Goal: Transaction & Acquisition: Purchase product/service

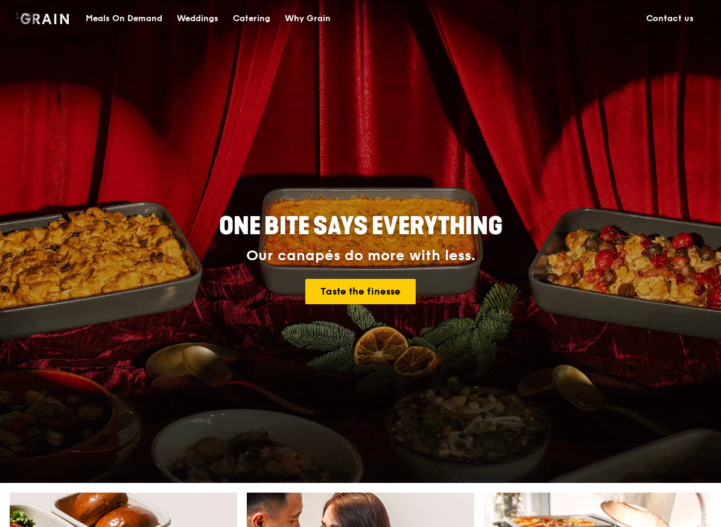
click at [261, 16] on div "Catering" at bounding box center [251, 19] width 37 height 36
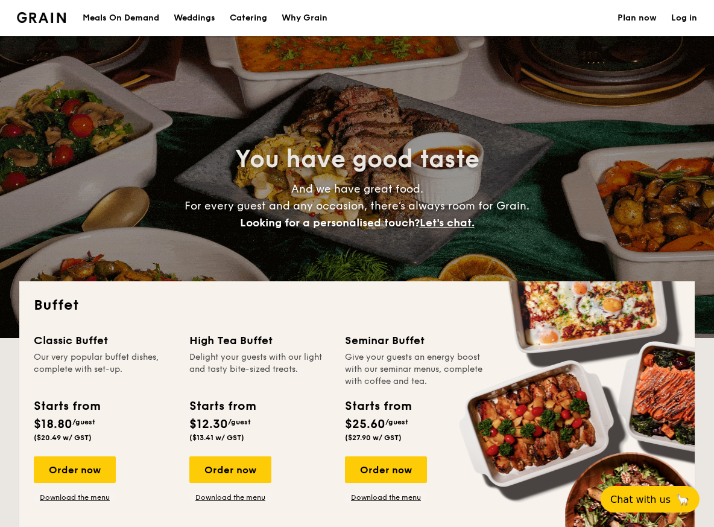
select select
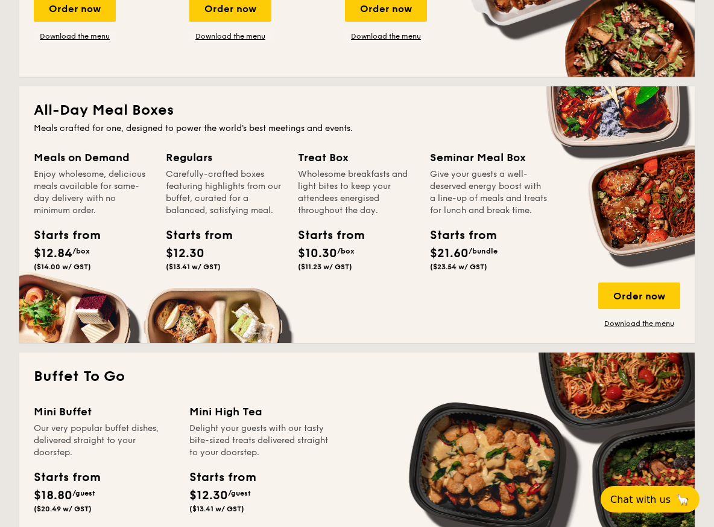
scroll to position [459, 0]
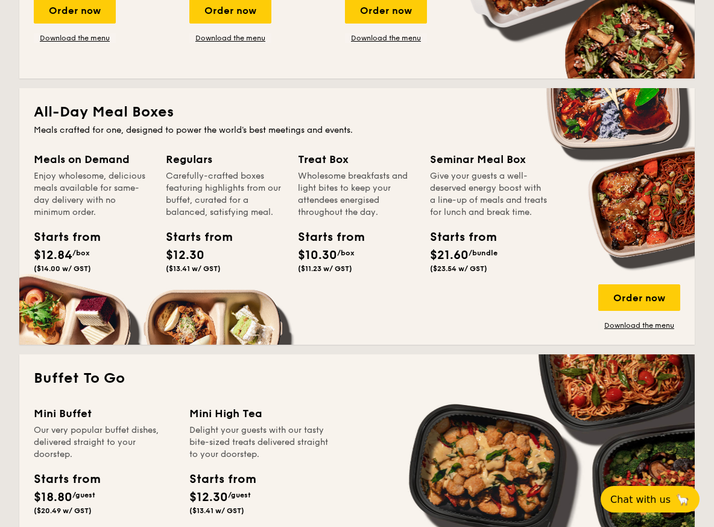
click at [572, 272] on div "Meals on Demand Enjoy wholesome, delicious meals available for same-day deliver…" at bounding box center [357, 240] width 647 height 179
click at [613, 327] on link "Download the menu" at bounding box center [640, 325] width 82 height 10
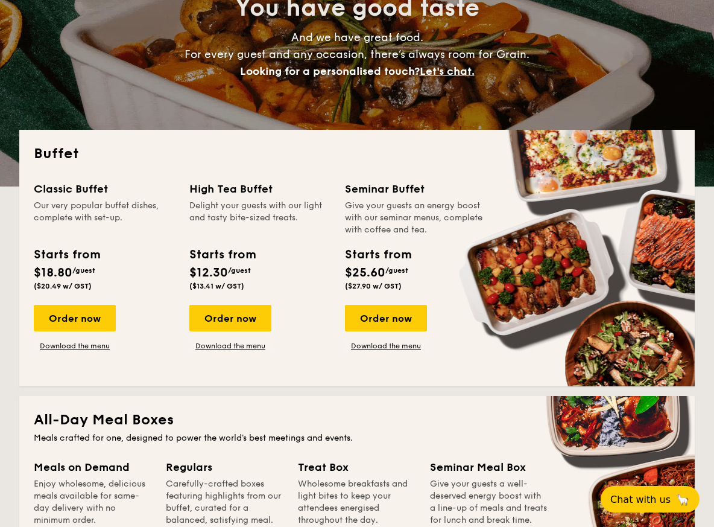
scroll to position [157, 0]
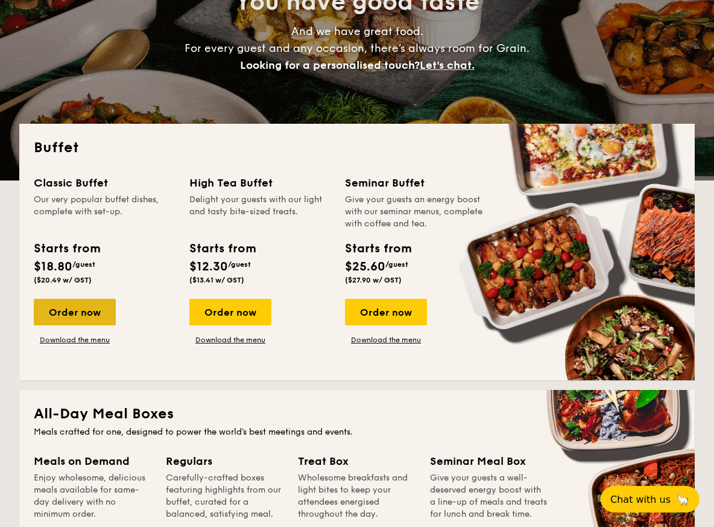
click at [94, 316] on div "Order now" at bounding box center [75, 312] width 82 height 27
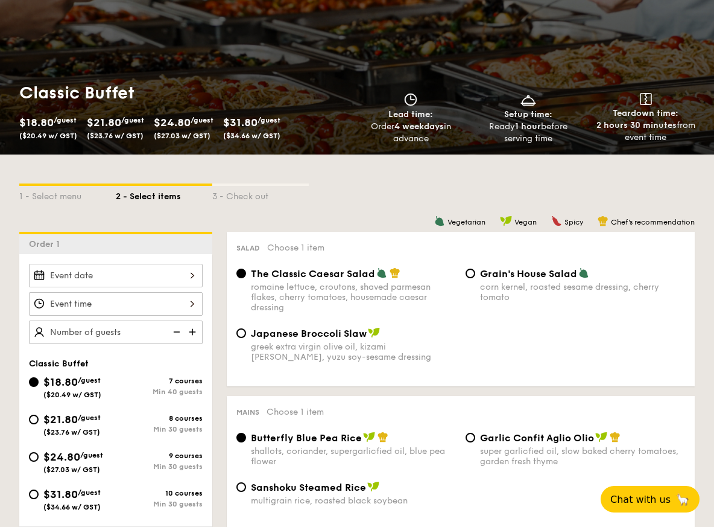
scroll to position [129, 0]
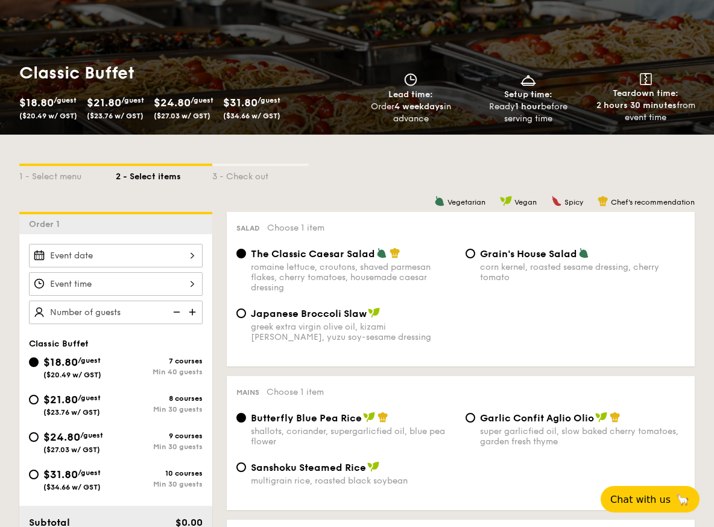
click at [489, 248] on span "Grain's House Salad" at bounding box center [528, 253] width 97 height 11
click at [475, 249] on input "Grain's House Salad corn kernel, roasted sesame dressing, cherry tomato" at bounding box center [471, 254] width 10 height 10
radio input "true"
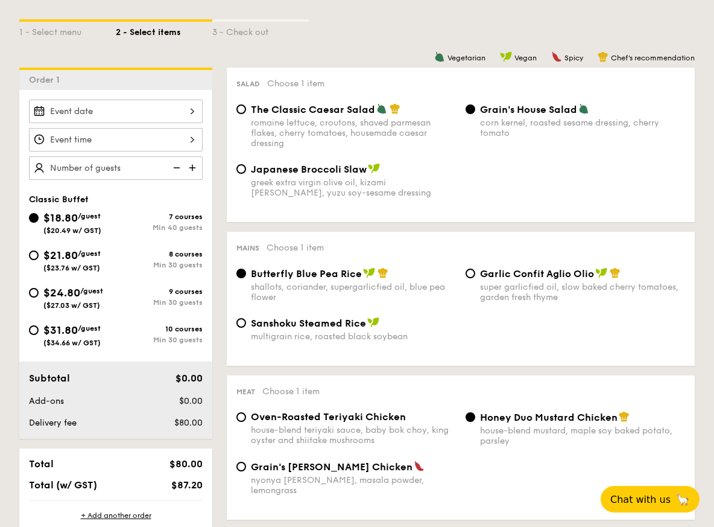
scroll to position [0, 0]
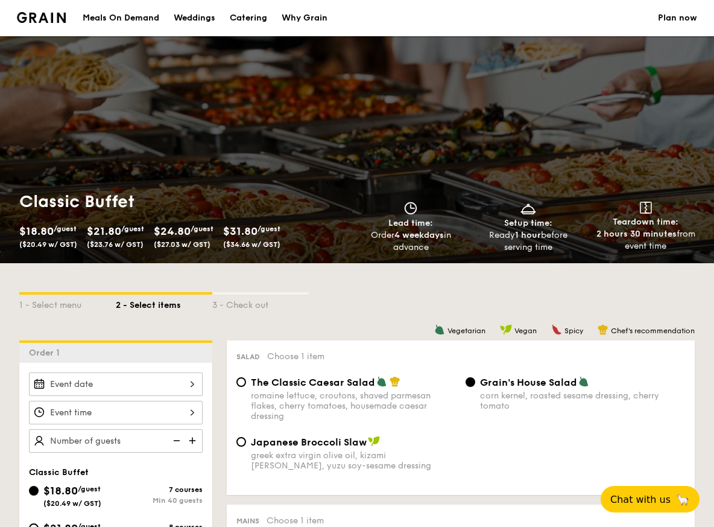
select select
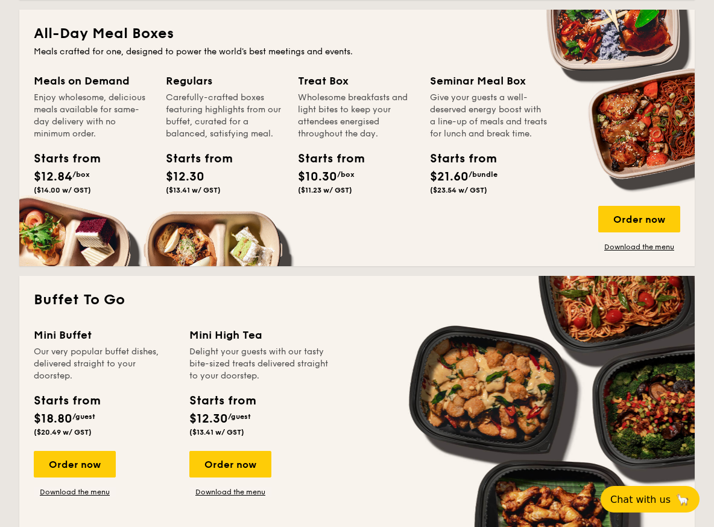
scroll to position [467, 0]
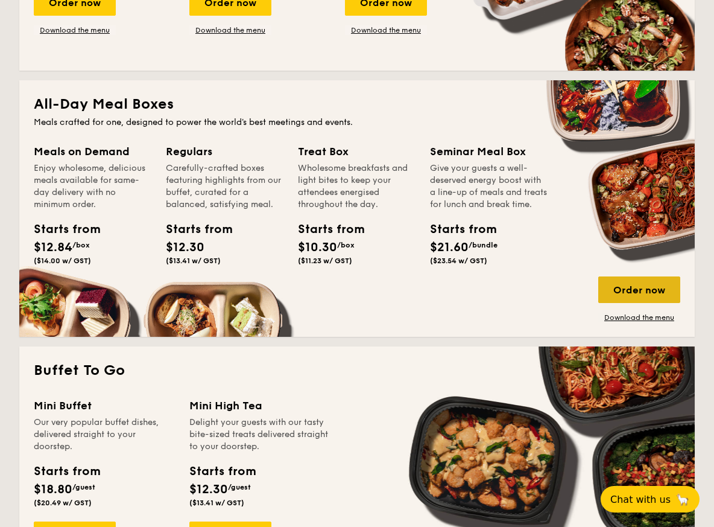
click at [643, 288] on div "Order now" at bounding box center [640, 289] width 82 height 27
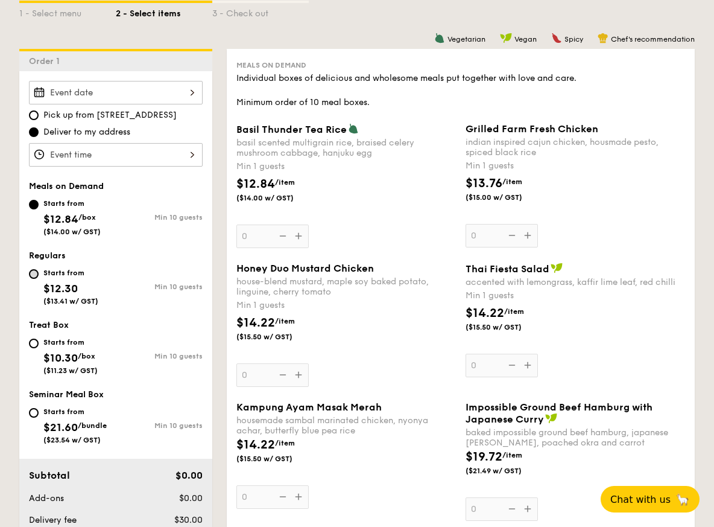
scroll to position [290, 0]
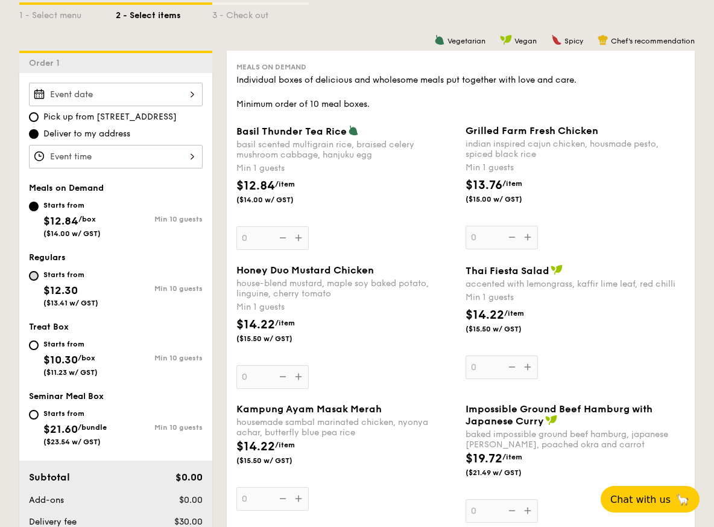
click at [33, 223] on div "Starts from $12.84 /box ($14.00 w/ GST)" at bounding box center [72, 218] width 87 height 40
click at [33, 211] on input "Starts from $12.84 /box ($14.00 w/ GST) Min 10 guests" at bounding box center [34, 207] width 10 height 10
click at [36, 275] on input "Starts from $12.30 ($13.41 w/ GST) Min 10 guests" at bounding box center [34, 276] width 10 height 10
radio input "true"
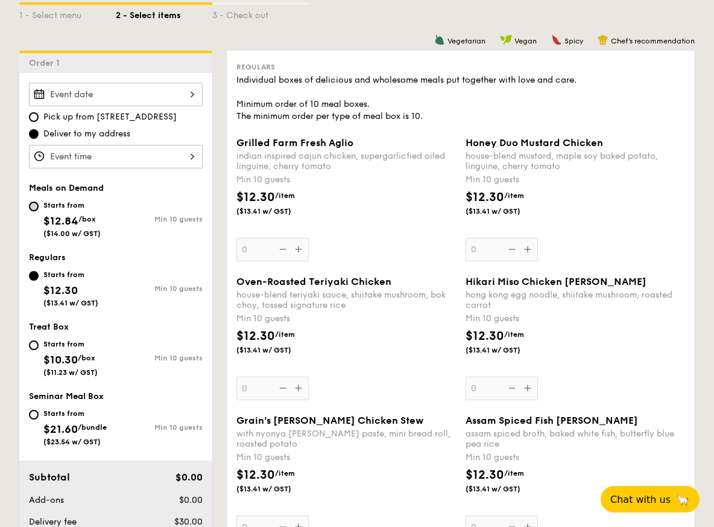
click at [33, 209] on input "Starts from $12.84 /box ($14.00 w/ GST) Min 10 guests" at bounding box center [34, 207] width 10 height 10
radio input "true"
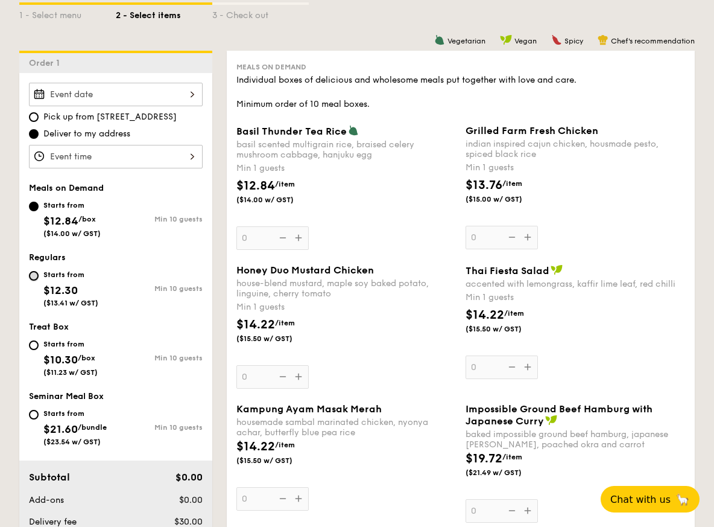
click at [36, 278] on input "Starts from $12.30 ($13.41 w/ GST) Min 10 guests" at bounding box center [34, 276] width 10 height 10
radio input "true"
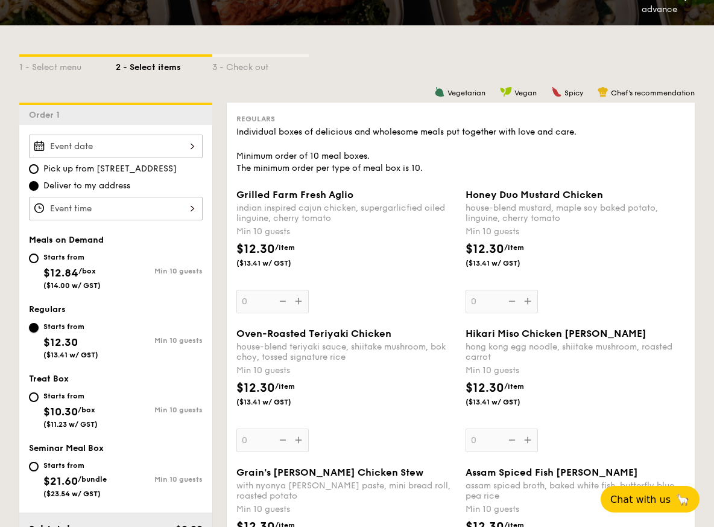
scroll to position [253, 0]
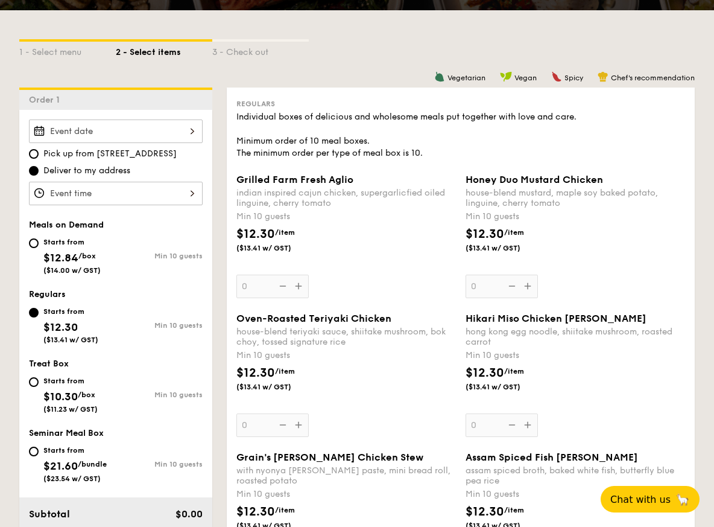
click at [296, 282] on div "Grilled Farm Fresh Aglio indian inspired cajun chicken, supergarlicfied oiled l…" at bounding box center [347, 236] width 220 height 124
click at [296, 282] on input "0" at bounding box center [273, 287] width 72 height 24
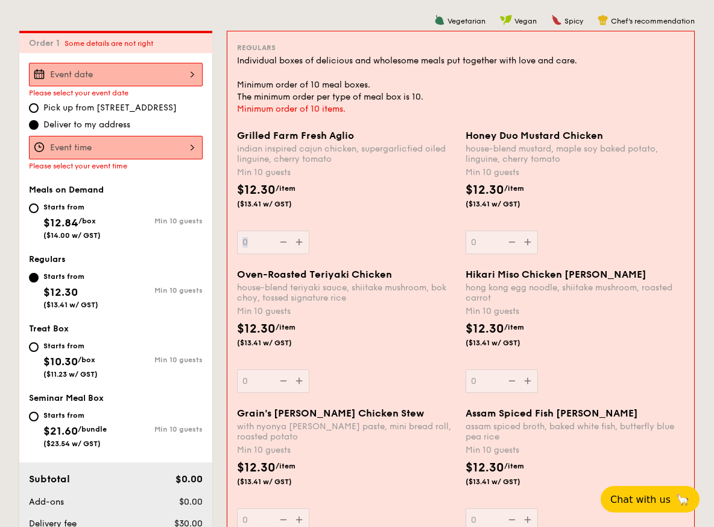
scroll to position [322, 0]
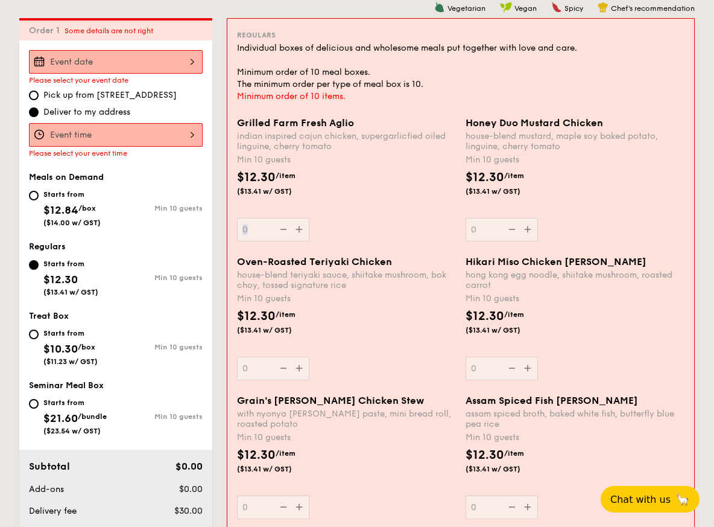
click at [132, 131] on div at bounding box center [116, 135] width 174 height 24
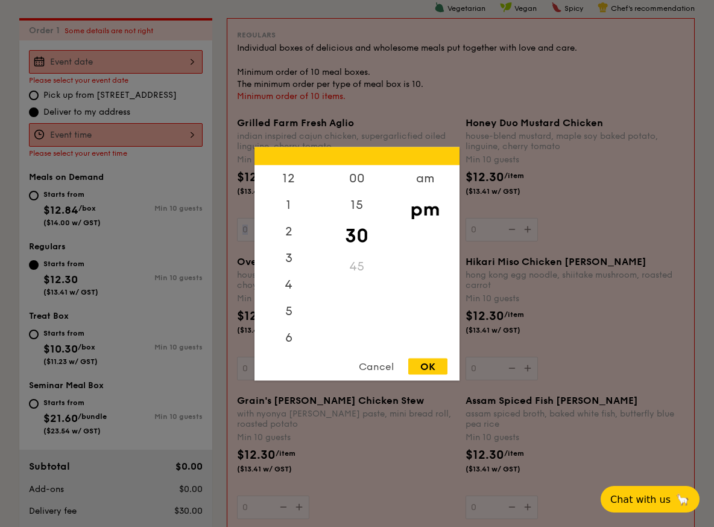
scroll to position [53, 0]
click at [373, 360] on div "Cancel" at bounding box center [376, 366] width 59 height 16
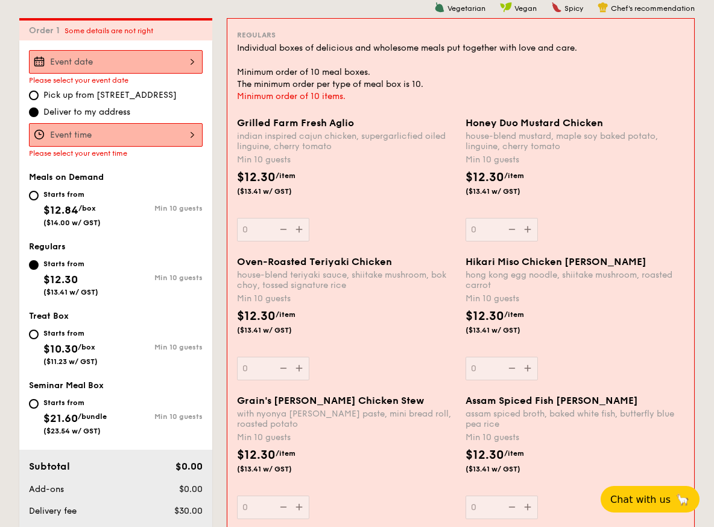
click at [175, 65] on div at bounding box center [116, 62] width 174 height 24
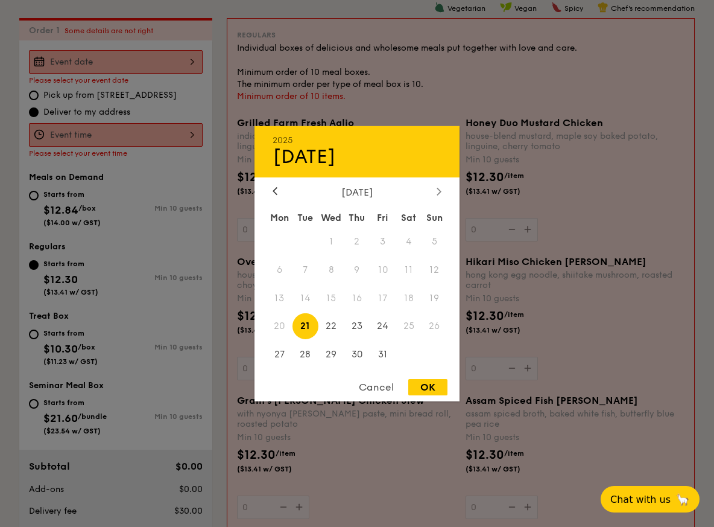
click at [442, 195] on div at bounding box center [439, 191] width 11 height 11
click at [408, 354] on span "29" at bounding box center [409, 355] width 26 height 26
click at [418, 386] on div "OK" at bounding box center [427, 387] width 39 height 16
type input "Nov 29, 2025"
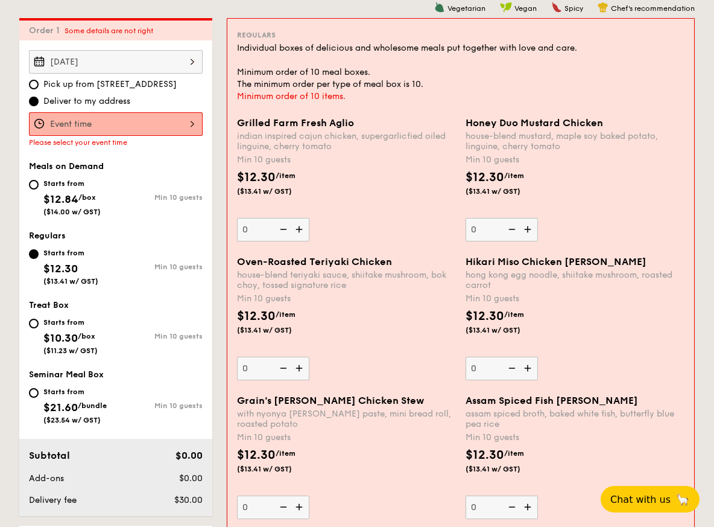
click at [184, 122] on div at bounding box center [116, 124] width 174 height 24
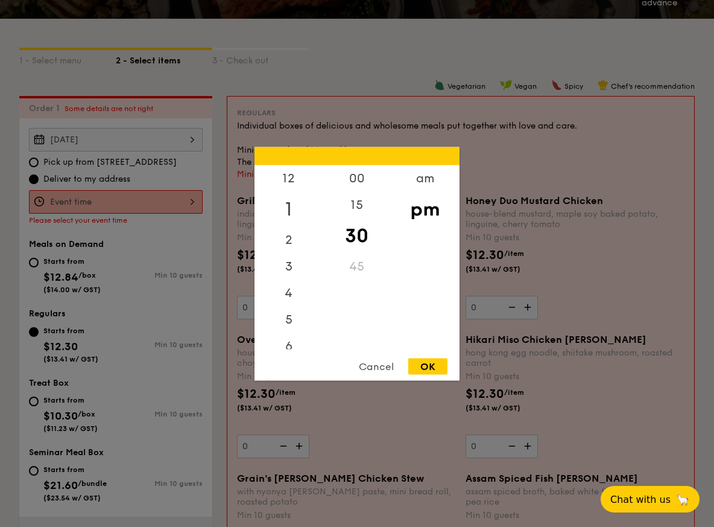
scroll to position [234, 0]
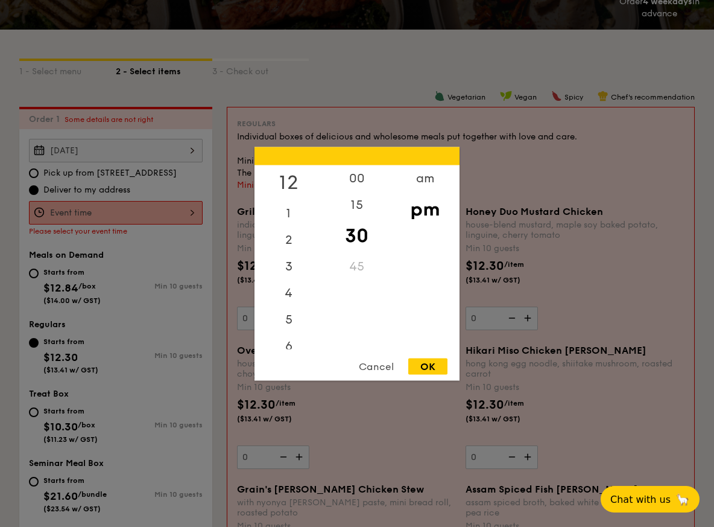
click at [295, 176] on div "12" at bounding box center [289, 182] width 68 height 35
click at [356, 183] on div "00" at bounding box center [357, 182] width 68 height 35
click at [427, 215] on div "pm" at bounding box center [425, 208] width 68 height 35
click at [429, 364] on div "OK" at bounding box center [427, 366] width 39 height 16
type input "12:00PM"
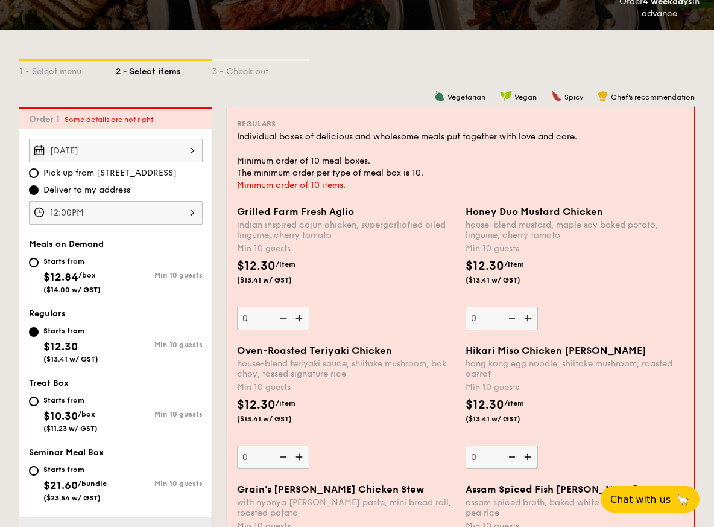
click at [180, 206] on div "12:00PM 12 1 2 3 4 5 6 7 8 9 10 11 00 15 30 45 am pm Cancel OK" at bounding box center [116, 213] width 174 height 24
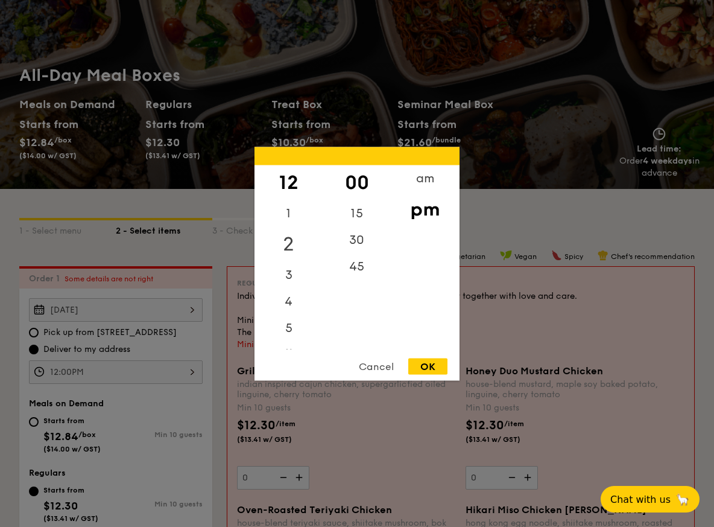
scroll to position [0, 0]
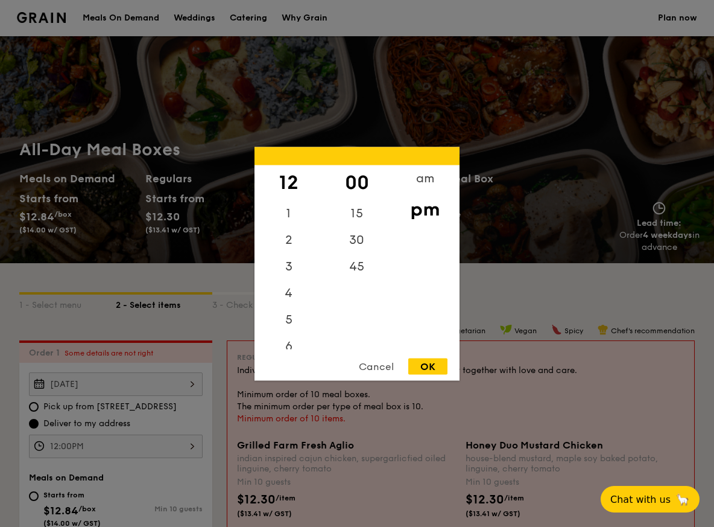
click at [419, 361] on div "OK" at bounding box center [427, 366] width 39 height 16
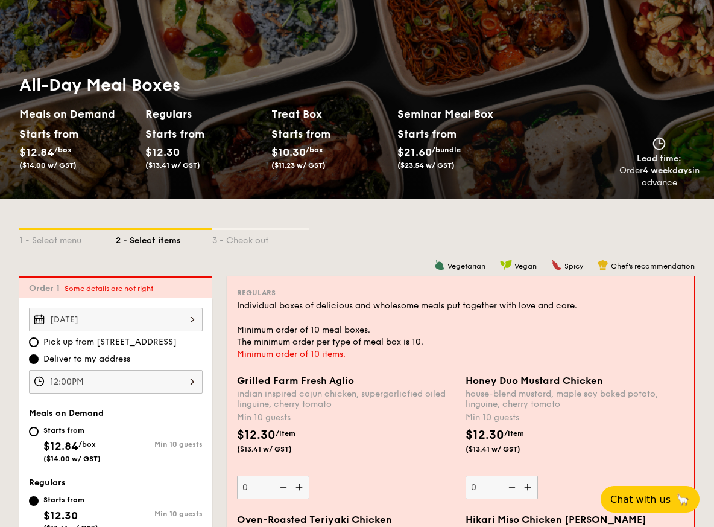
scroll to position [70, 0]
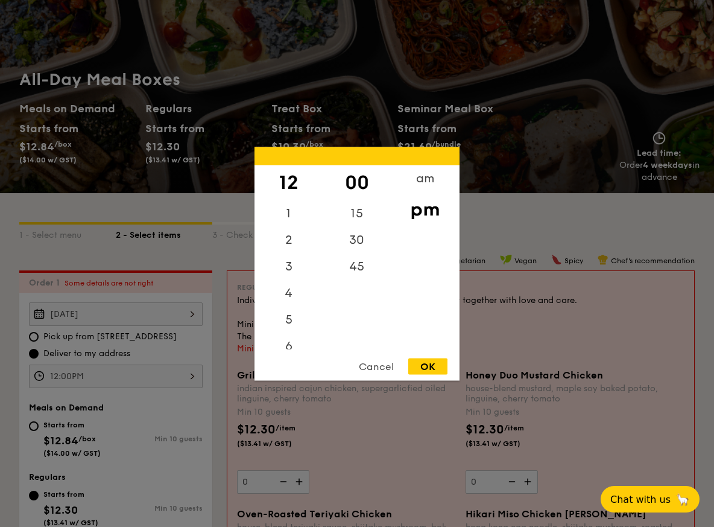
click at [146, 372] on div "12:00PM 12 1 2 3 4 5 6 7 8 9 10 11 00 15 30 45 am pm Cancel OK" at bounding box center [116, 376] width 174 height 24
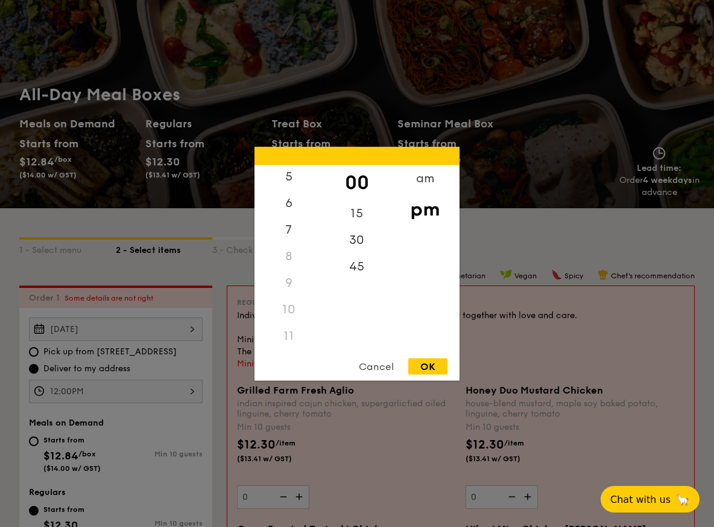
scroll to position [143, 0]
click at [285, 331] on div "11" at bounding box center [289, 335] width 68 height 27
click at [373, 366] on div "Cancel" at bounding box center [376, 366] width 59 height 16
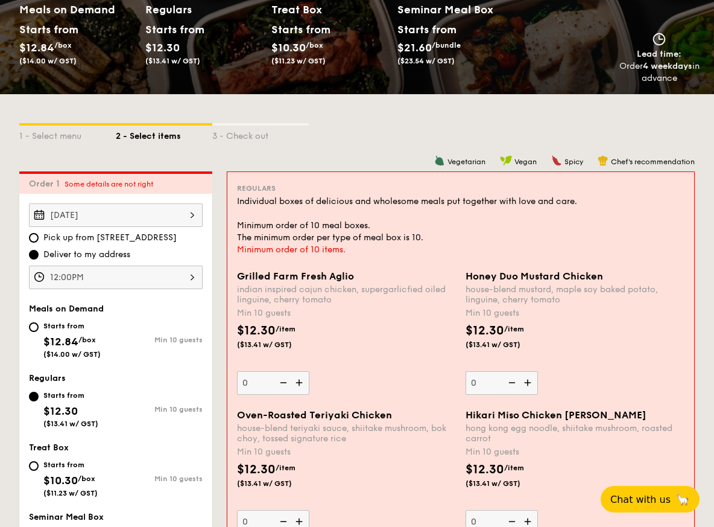
scroll to position [170, 0]
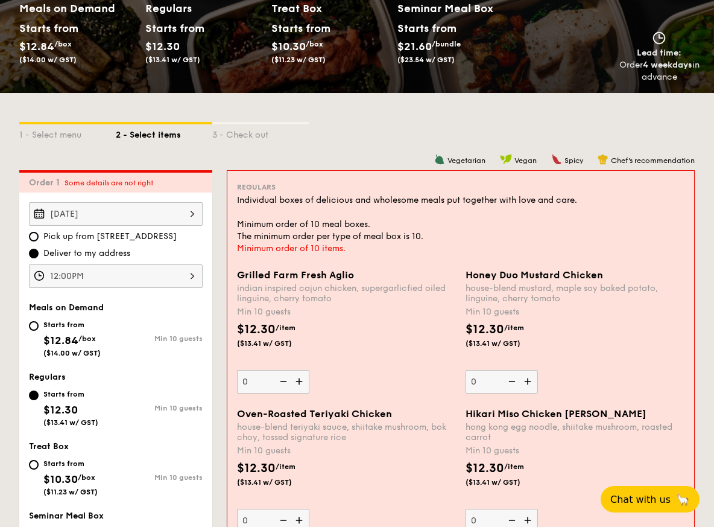
click at [132, 188] on div "Order 1 Some details are not right" at bounding box center [115, 181] width 193 height 22
click at [296, 381] on img at bounding box center [300, 381] width 18 height 23
click at [296, 381] on input "0" at bounding box center [273, 382] width 72 height 24
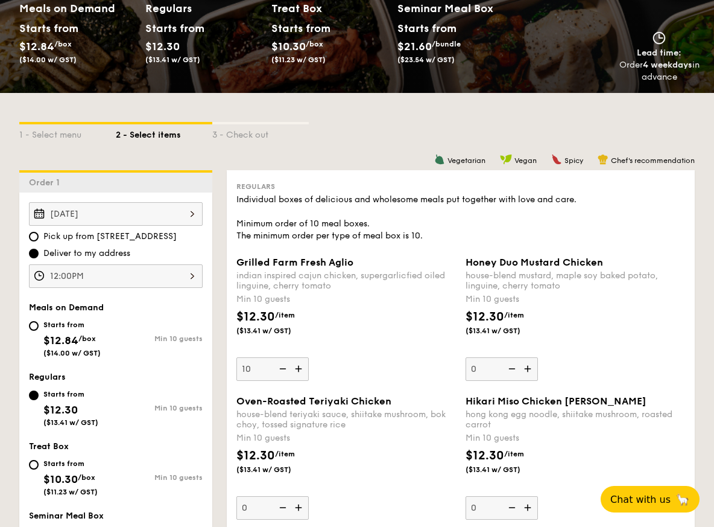
click at [297, 369] on img at bounding box center [300, 368] width 18 height 23
click at [297, 369] on input "10" at bounding box center [273, 369] width 72 height 24
click at [284, 367] on img at bounding box center [282, 368] width 18 height 23
click at [284, 367] on input "11" at bounding box center [273, 369] width 72 height 24
type input "10"
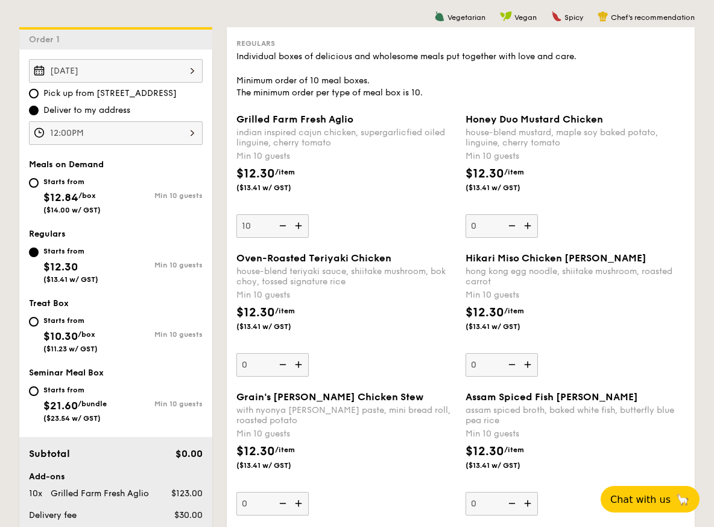
scroll to position [316, 0]
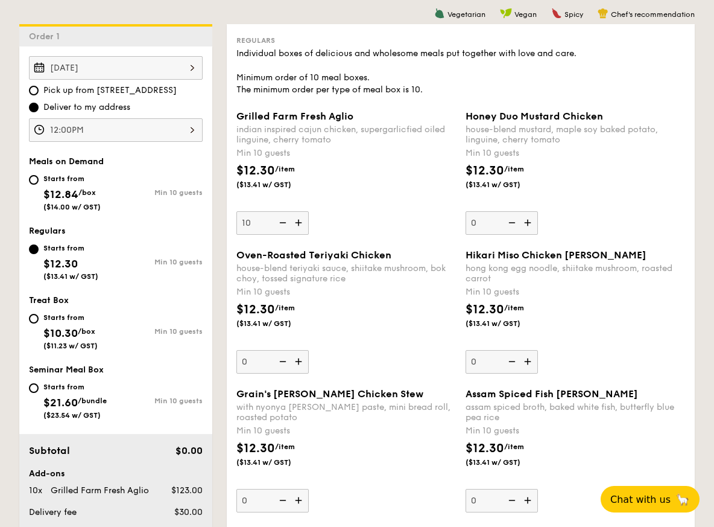
click at [300, 363] on img at bounding box center [300, 361] width 18 height 23
click at [300, 363] on input "0" at bounding box center [273, 362] width 72 height 24
type input "10"
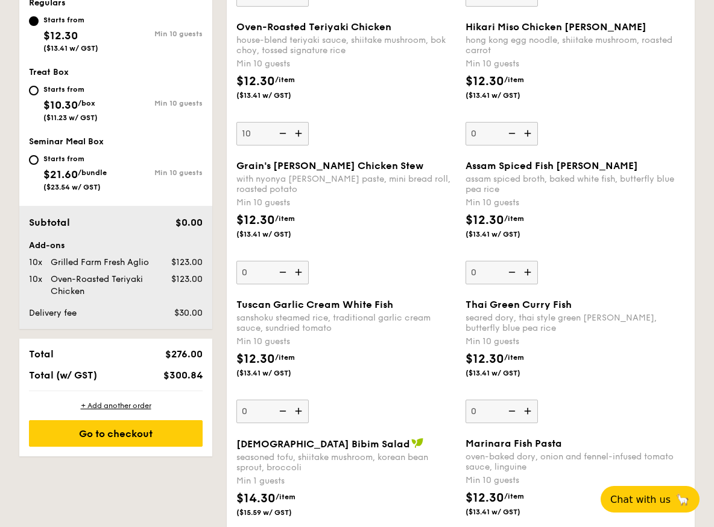
scroll to position [548, 0]
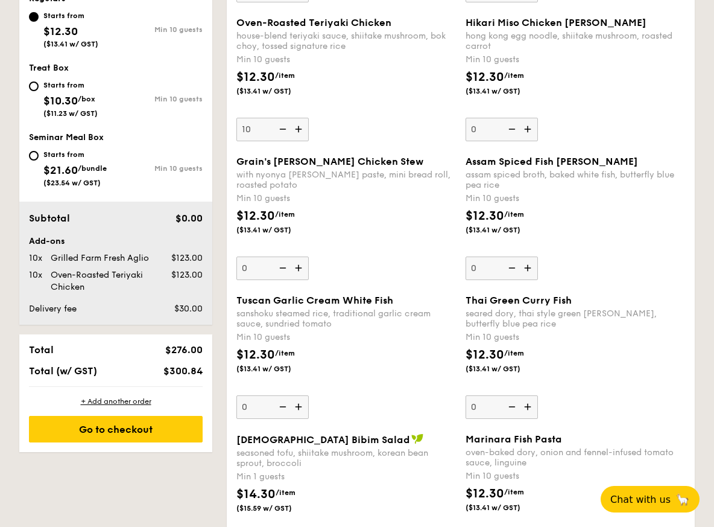
click at [296, 410] on img at bounding box center [300, 406] width 18 height 23
click at [296, 410] on input "0" at bounding box center [273, 407] width 72 height 24
type input "10"
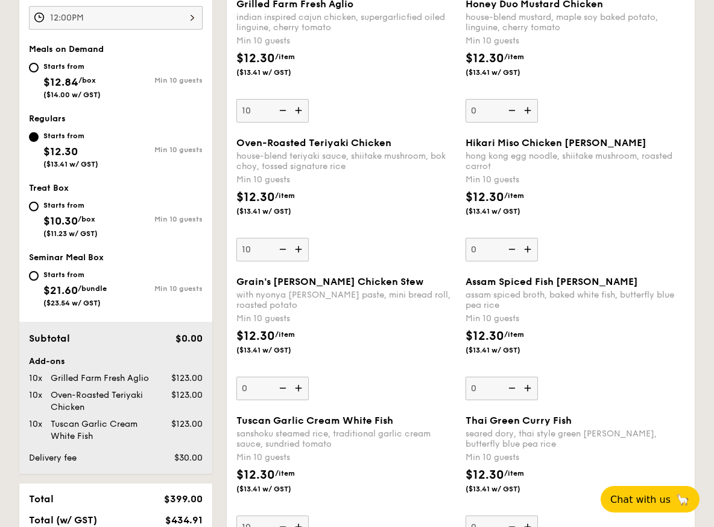
scroll to position [431, 0]
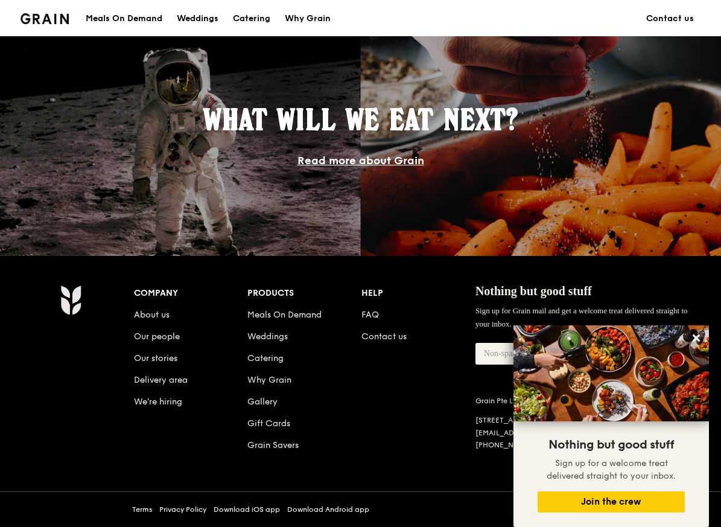
scroll to position [481, 0]
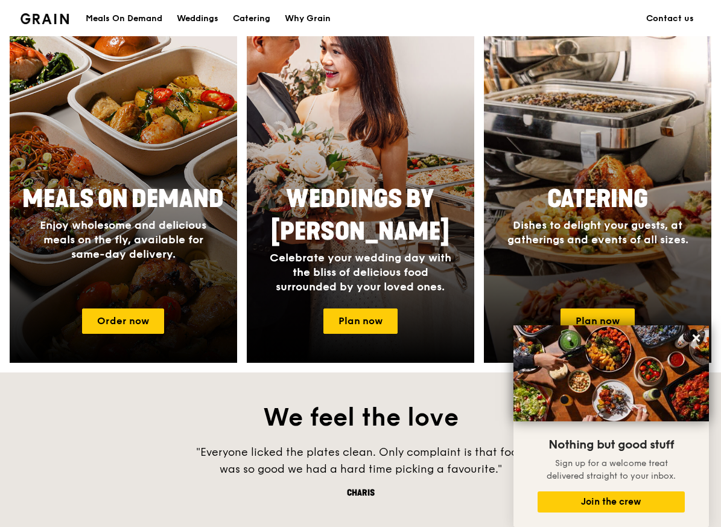
click at [548, 300] on div at bounding box center [597, 187] width 250 height 386
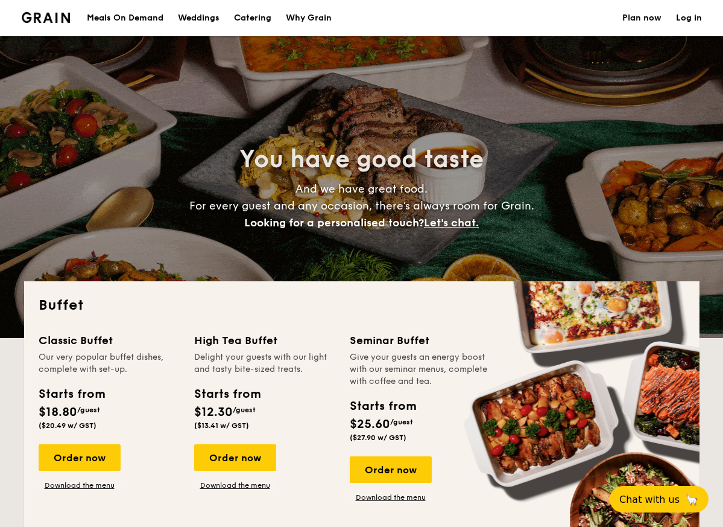
select select
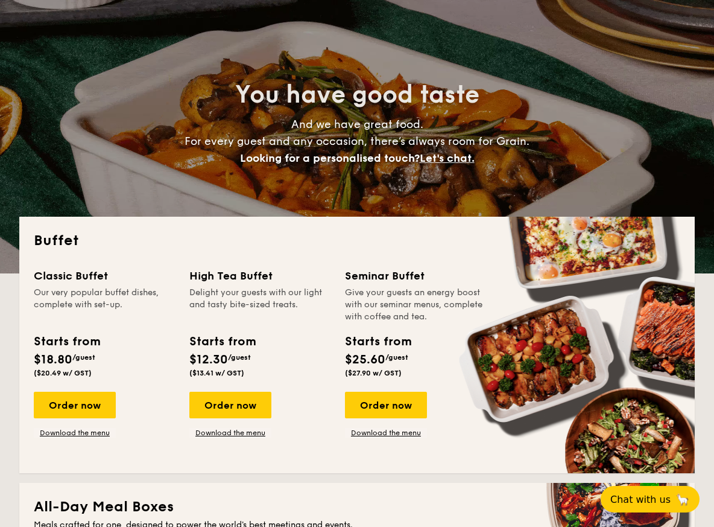
scroll to position [99, 0]
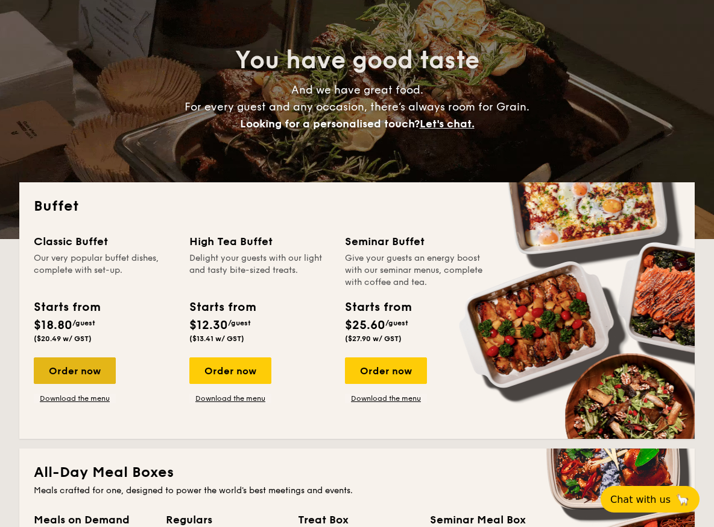
click at [71, 370] on div "Order now" at bounding box center [75, 370] width 82 height 27
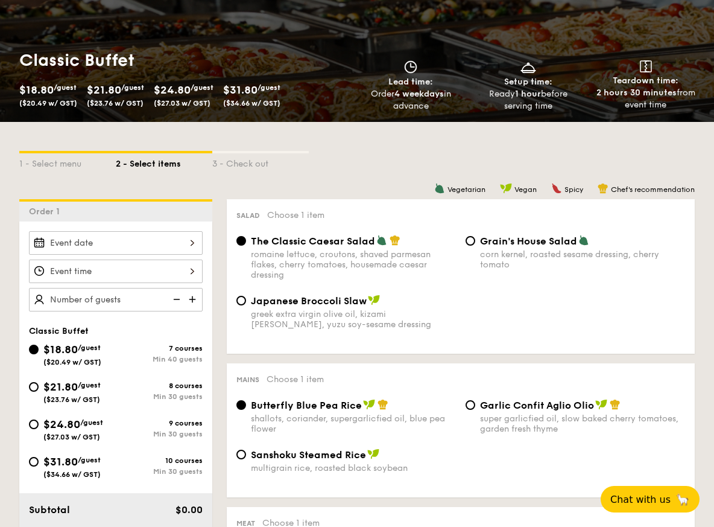
scroll to position [150, 0]
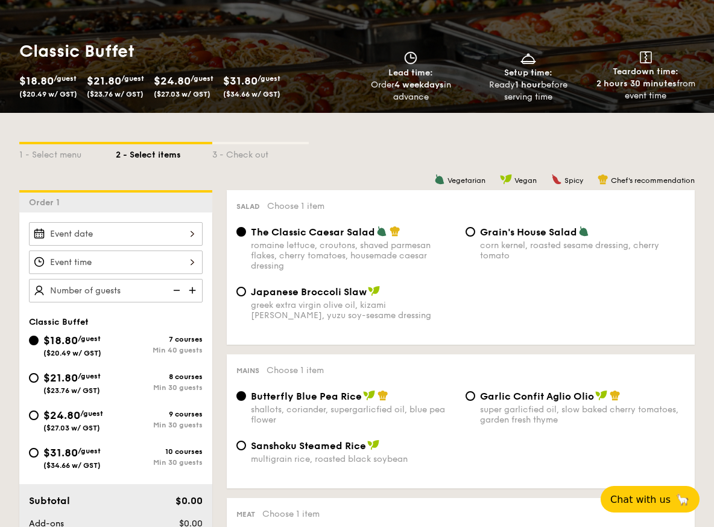
click at [151, 231] on div at bounding box center [116, 234] width 174 height 24
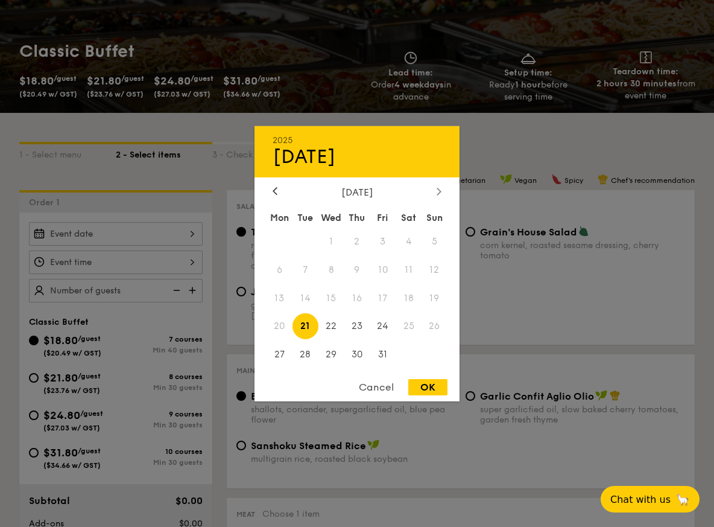
click at [437, 191] on icon at bounding box center [439, 191] width 5 height 8
click at [408, 349] on span "29" at bounding box center [409, 355] width 26 height 26
click at [428, 389] on div "OK" at bounding box center [427, 387] width 39 height 16
type input "Nov 29, 2025"
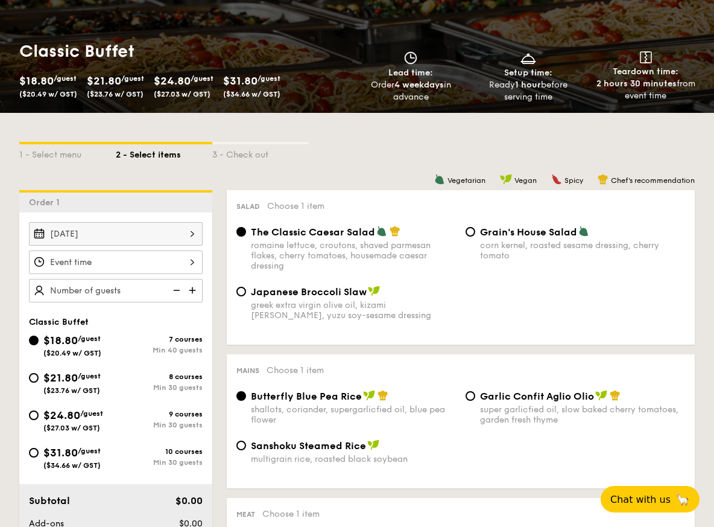
click at [167, 264] on div at bounding box center [116, 262] width 174 height 24
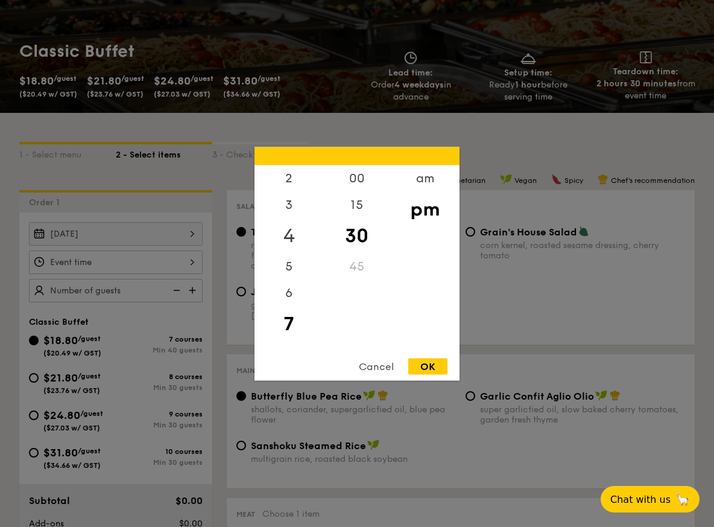
scroll to position [0, 0]
click at [288, 178] on div "12" at bounding box center [289, 182] width 68 height 35
click at [360, 177] on div "00" at bounding box center [357, 182] width 68 height 35
click at [419, 363] on div "OK" at bounding box center [427, 366] width 39 height 16
type input "12:00PM"
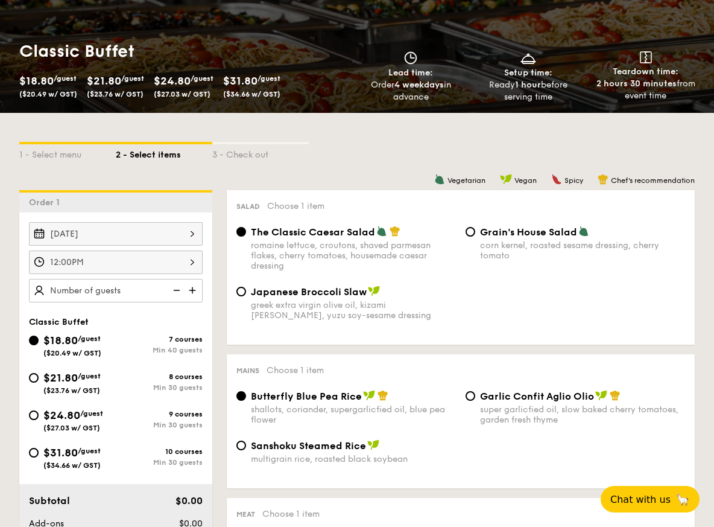
click at [189, 291] on img at bounding box center [194, 290] width 18 height 23
type input "40 guests"
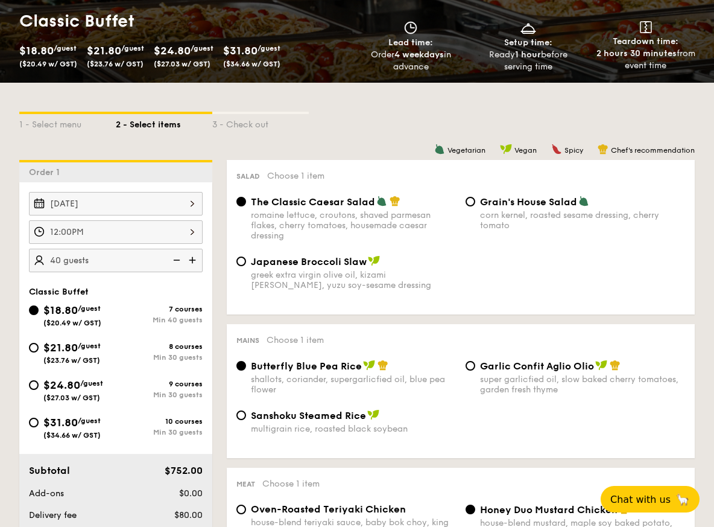
scroll to position [181, 0]
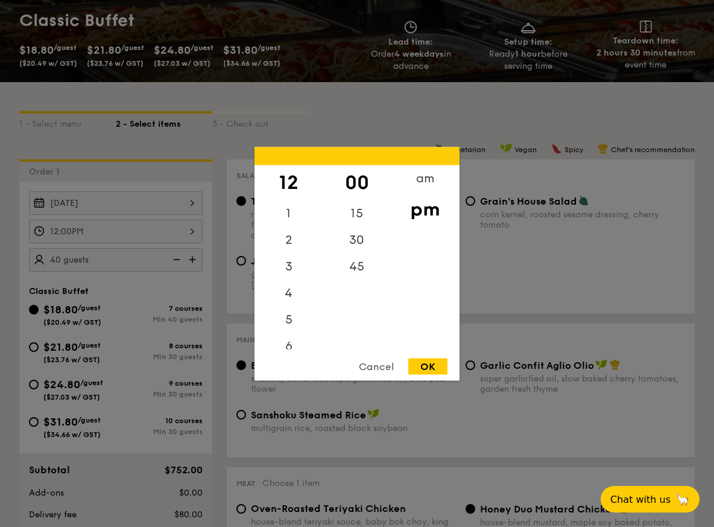
click at [166, 230] on div "12:00PM 12 1 2 3 4 5 6 7 8 9 10 11 00 15 30 45 am pm Cancel OK" at bounding box center [116, 232] width 174 height 24
click at [290, 327] on div "11" at bounding box center [289, 335] width 68 height 27
click at [430, 183] on div "am" at bounding box center [425, 182] width 68 height 35
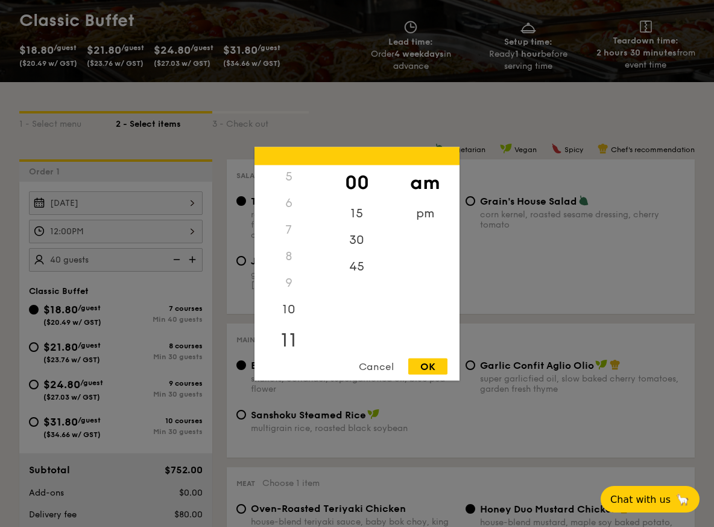
click at [289, 342] on div "11" at bounding box center [289, 339] width 68 height 35
click at [364, 271] on div "45" at bounding box center [357, 270] width 68 height 35
click at [358, 236] on div "30" at bounding box center [357, 235] width 68 height 35
click at [363, 272] on div "45" at bounding box center [357, 270] width 68 height 35
click at [424, 369] on div "OK" at bounding box center [427, 366] width 39 height 16
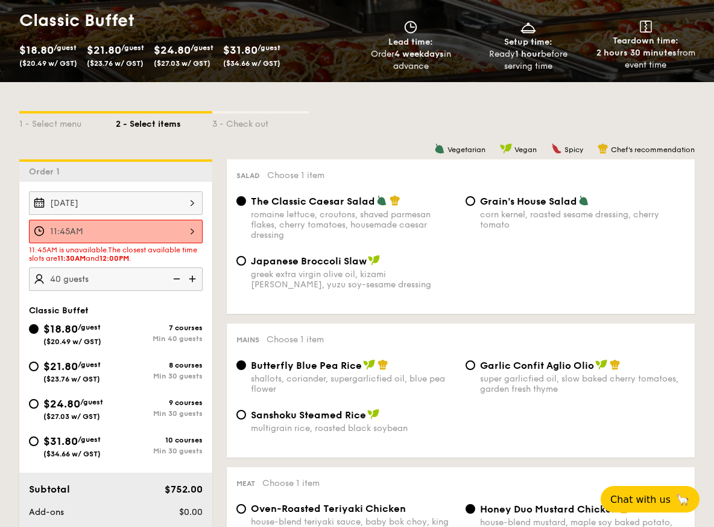
click at [190, 238] on div "11:45AM" at bounding box center [116, 232] width 174 height 24
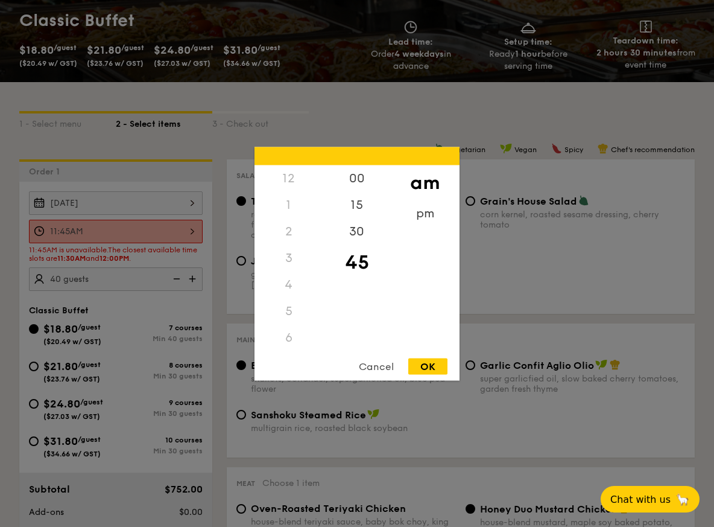
scroll to position [143, 0]
click at [360, 224] on div "30" at bounding box center [357, 235] width 68 height 35
click at [410, 359] on div "OK" at bounding box center [427, 366] width 39 height 16
type input "11:30AM"
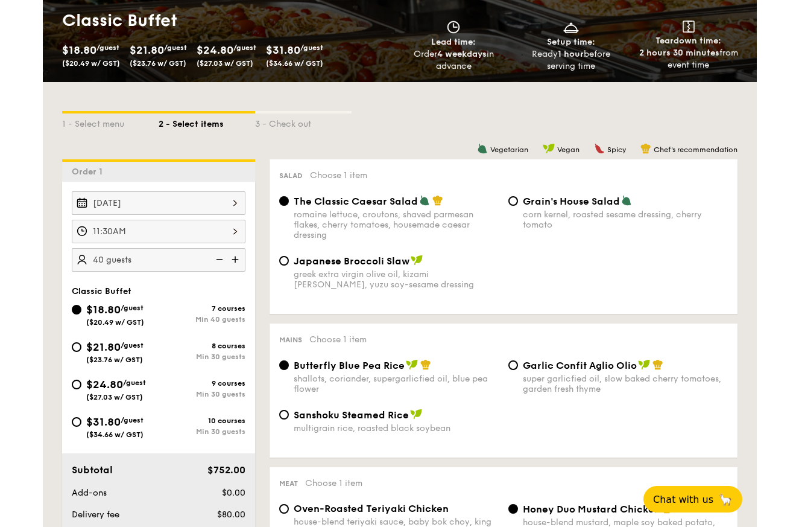
scroll to position [200, 0]
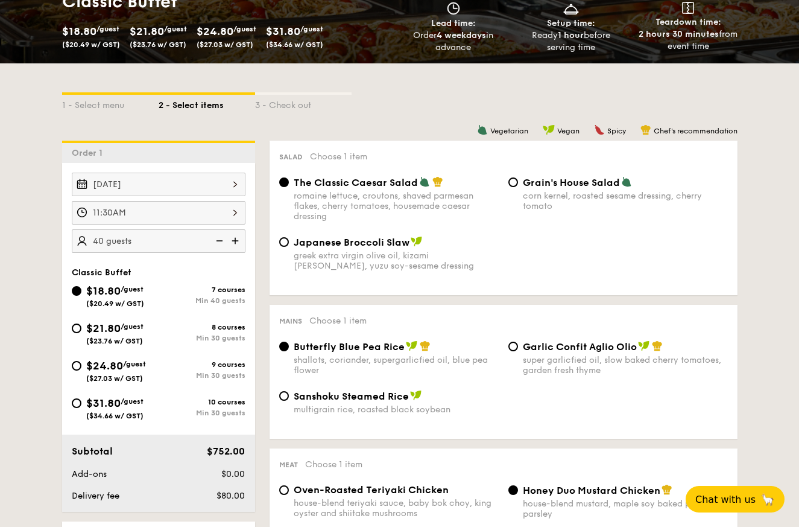
click at [83, 328] on div "$21.80 /guest ($23.76 w/ GST)" at bounding box center [115, 332] width 87 height 25
click at [81, 328] on input "$21.80 /guest ($23.76 w/ GST) 8 courses Min 30 guests" at bounding box center [77, 328] width 10 height 10
radio input "true"
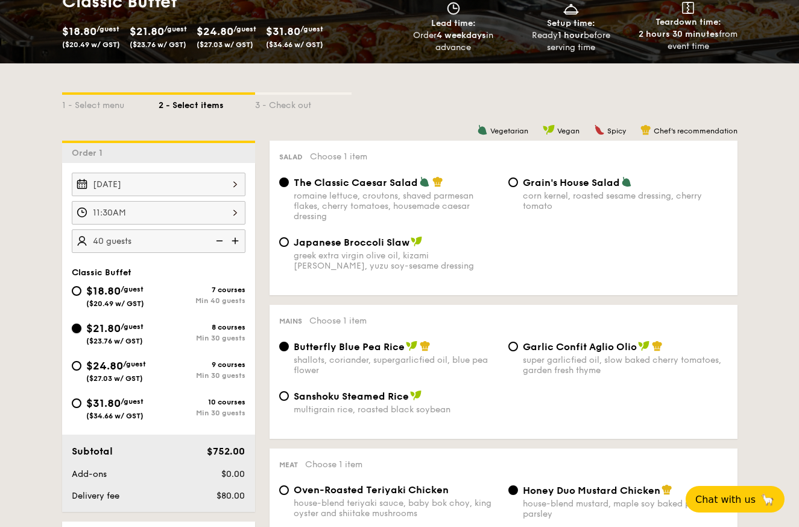
radio input "true"
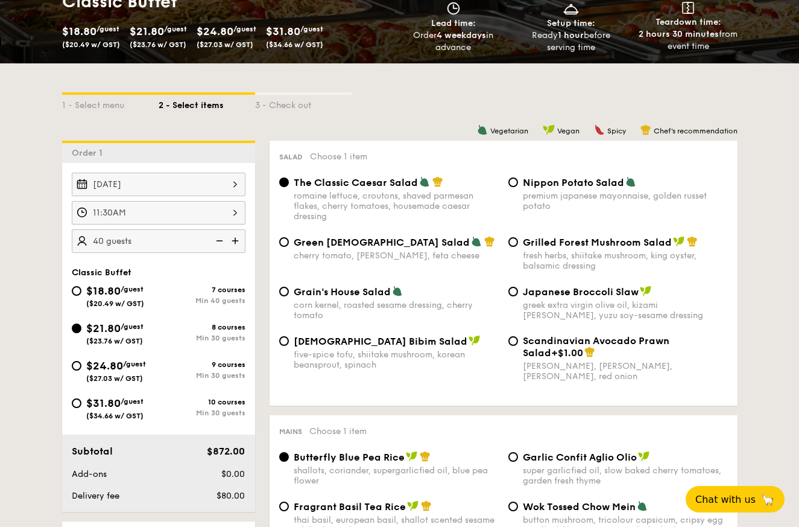
click at [84, 372] on div "$24.80 /guest ($27.03 w/ GST)" at bounding box center [115, 369] width 87 height 25
click at [81, 370] on input "$24.80 /guest ($27.03 w/ GST) 9 courses Min 30 guests" at bounding box center [77, 366] width 10 height 10
radio input "true"
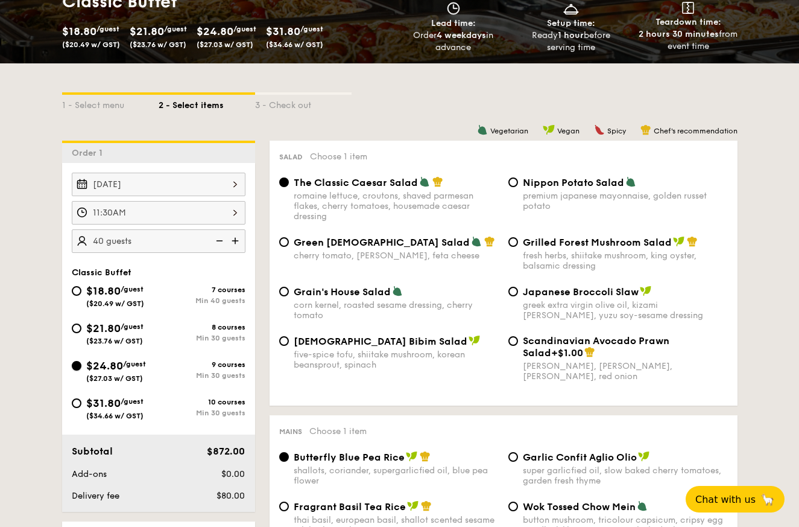
radio input "true"
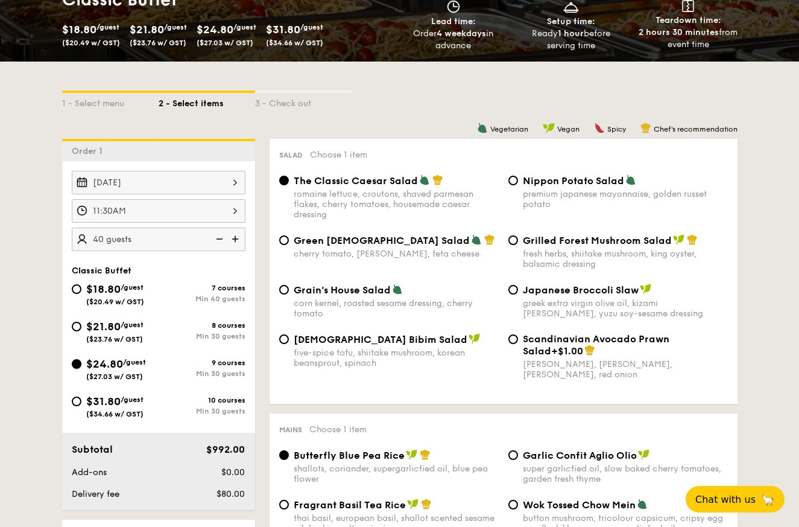
scroll to position [203, 0]
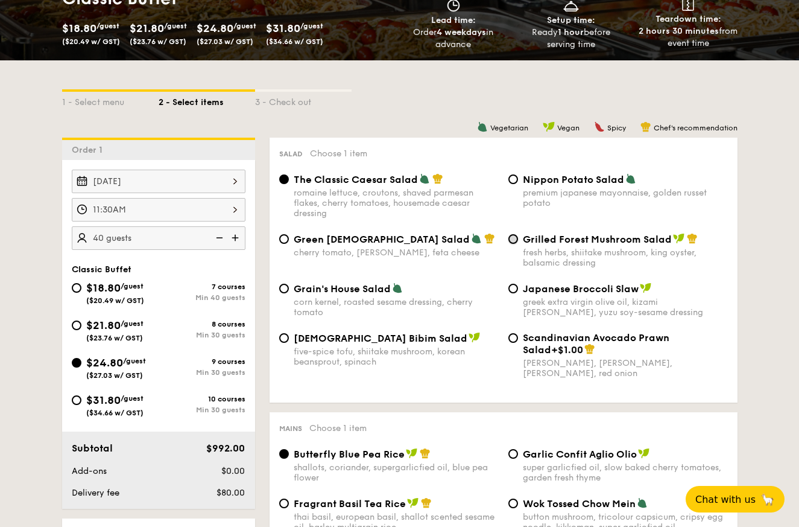
click at [515, 239] on input "Grilled Forest Mushroom Salad fresh herbs, shiitake mushroom, king oyster, bals…" at bounding box center [514, 239] width 10 height 10
radio input "true"
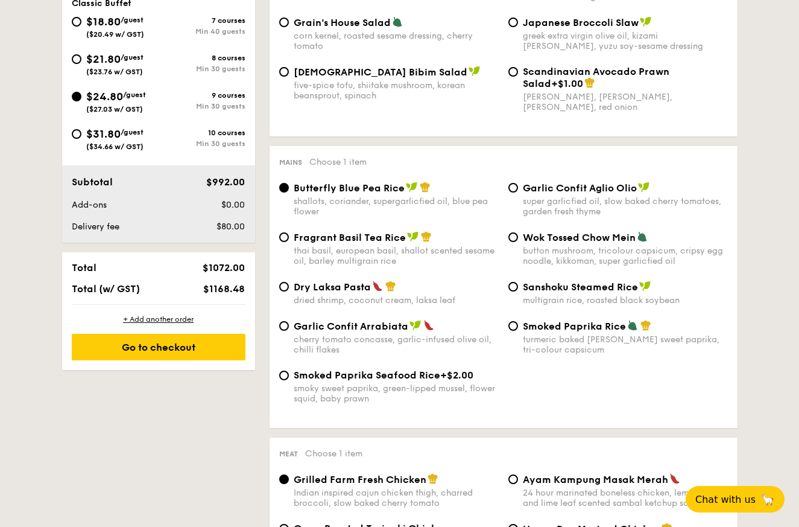
scroll to position [472, 0]
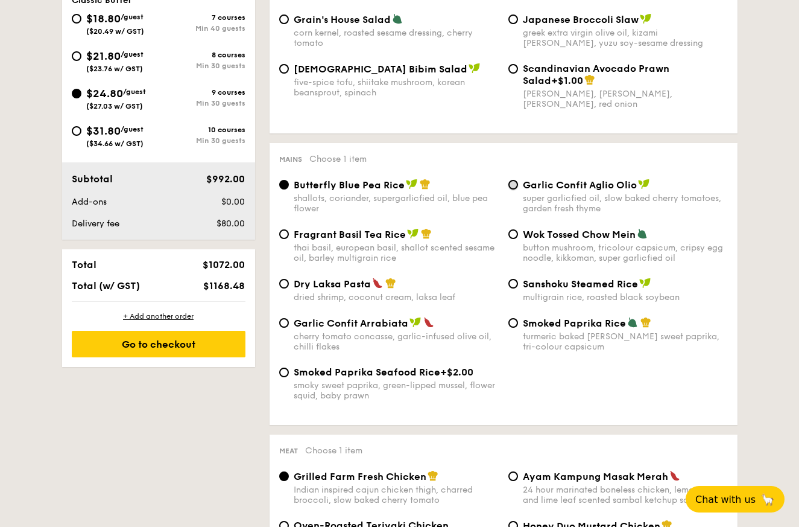
click at [517, 187] on input "Garlic Confit Aglio Olio super garlicfied oil, slow baked cherry tomatoes, gard…" at bounding box center [514, 185] width 10 height 10
radio input "true"
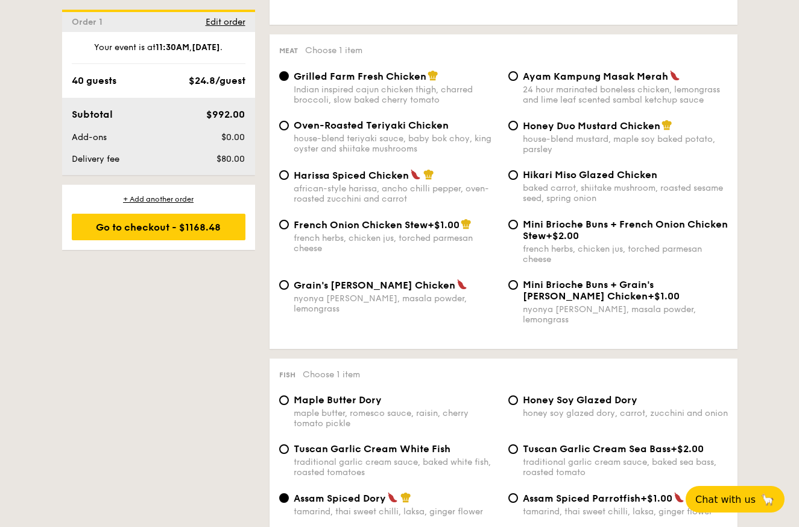
scroll to position [871, 0]
click at [526, 129] on span "Honey Duo Mustard Chicken" at bounding box center [592, 126] width 138 height 11
click at [518, 129] on input "Honey Duo Mustard Chicken house-blend mustard, maple soy baked potato, parsley" at bounding box center [514, 126] width 10 height 10
radio input "true"
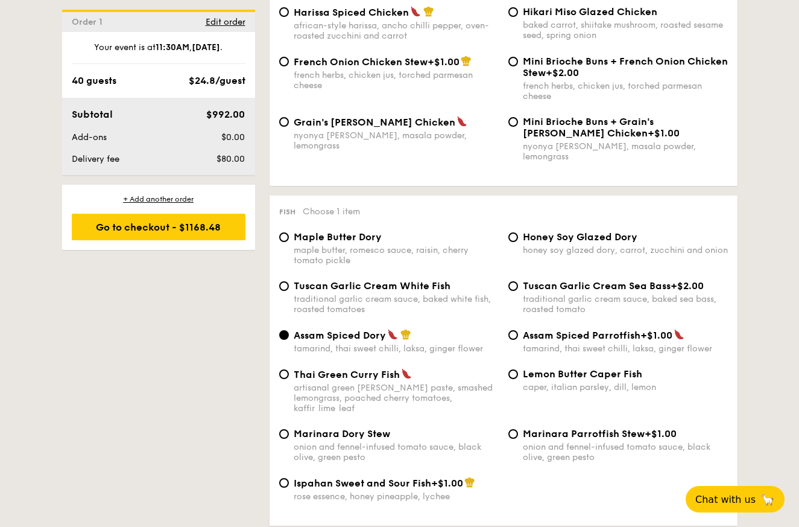
scroll to position [1036, 0]
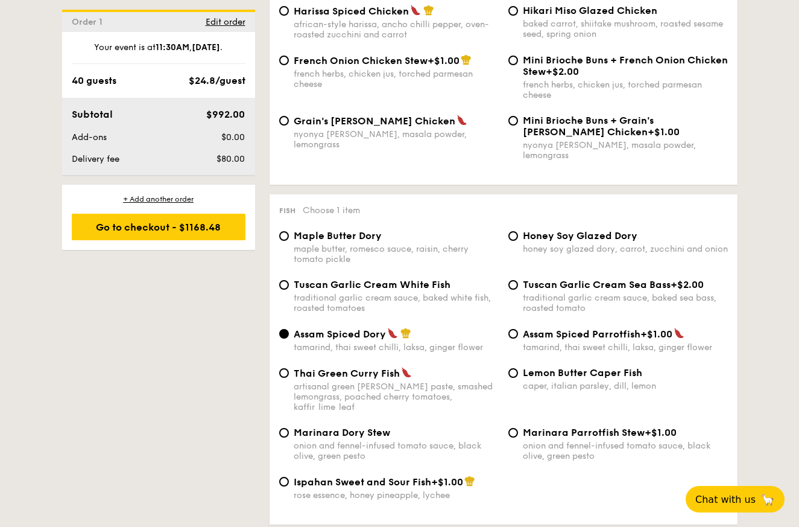
click at [307, 279] on span "Tuscan Garlic Cream White Fish" at bounding box center [372, 284] width 157 height 11
click at [289, 280] on input "Tuscan Garlic Cream White Fish traditional garlic cream sauce, baked white fish…" at bounding box center [284, 285] width 10 height 10
radio input "true"
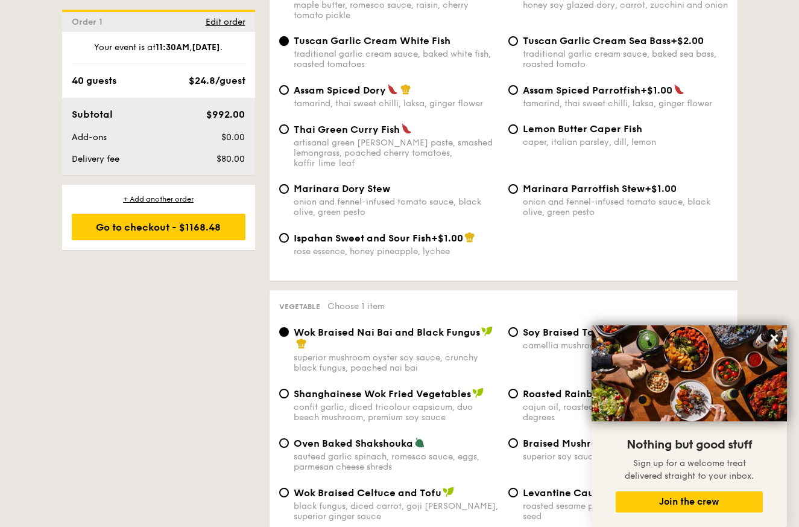
scroll to position [1281, 0]
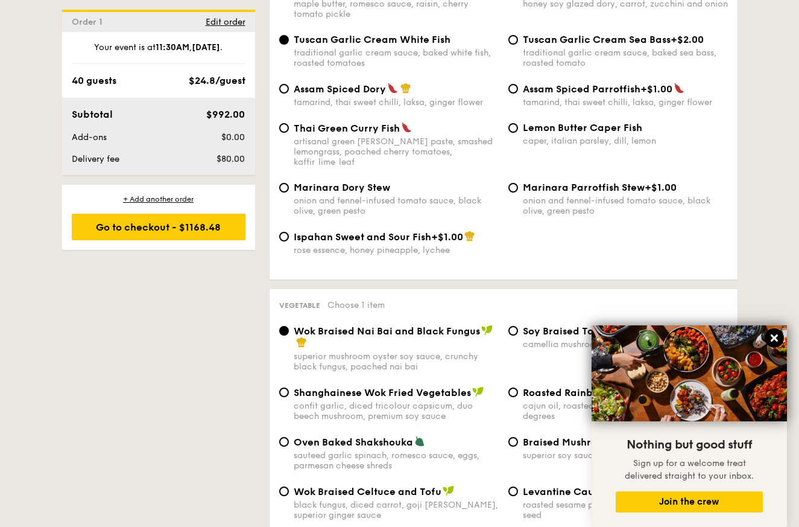
click at [723, 335] on icon at bounding box center [774, 337] width 11 height 11
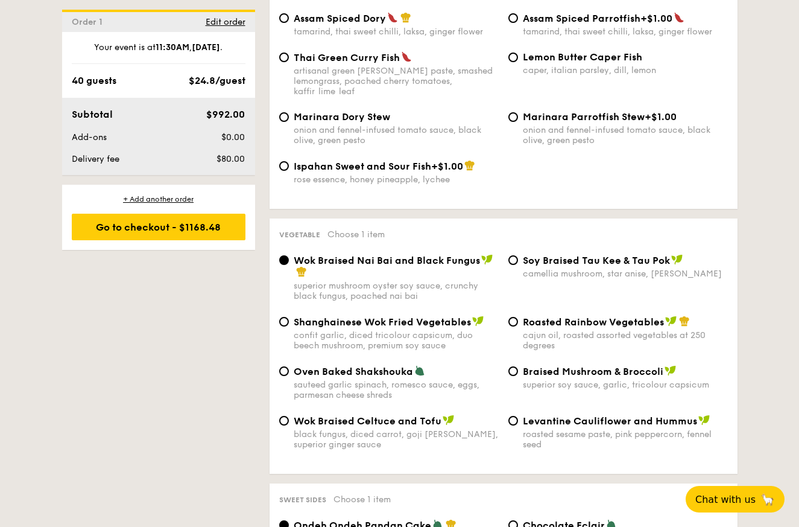
scroll to position [1354, 0]
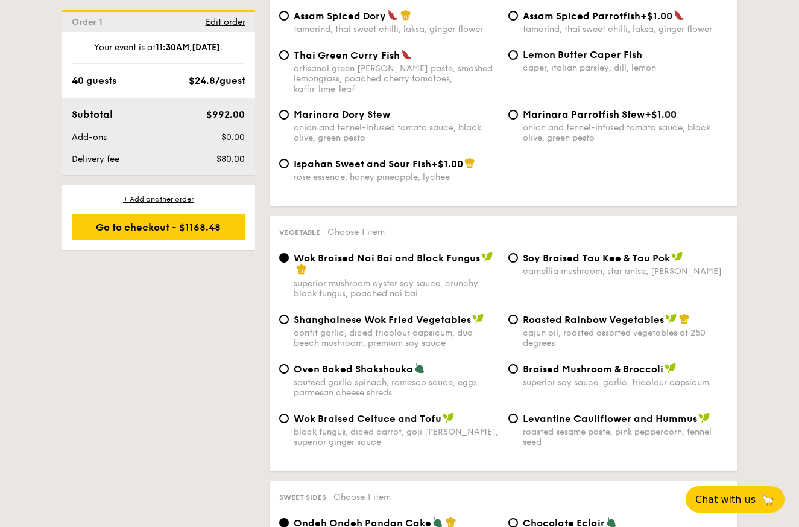
click at [331, 363] on span "Oven Baked Shakshouka" at bounding box center [353, 368] width 119 height 11
click at [289, 364] on input "Oven Baked Shakshouka sauteed garlic spinach, romesco sauce, eggs, parmesan che…" at bounding box center [284, 369] width 10 height 10
radio input "true"
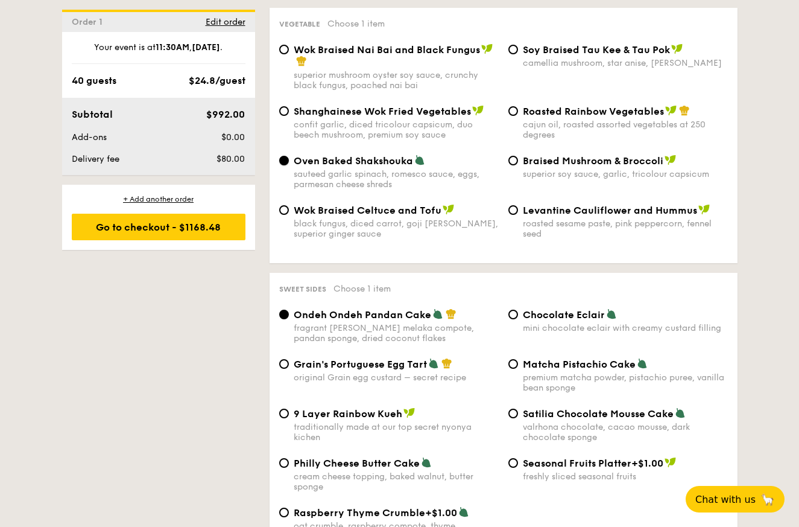
scroll to position [1563, 0]
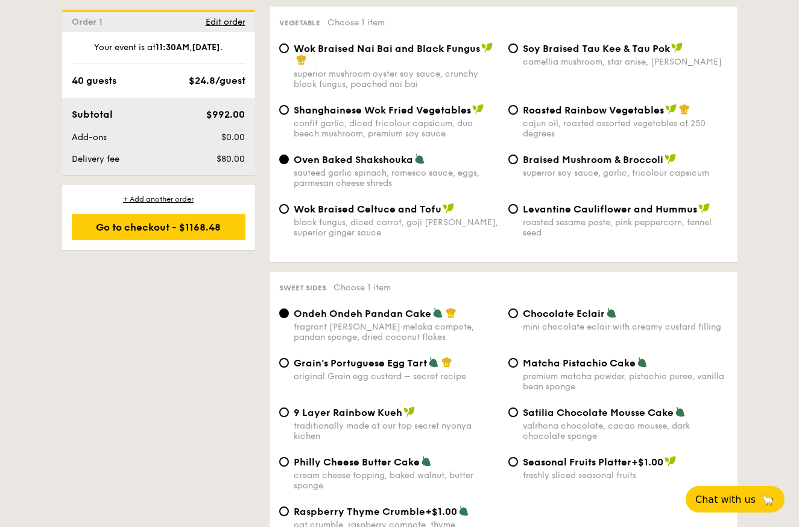
click at [552, 308] on span "Chocolate Eclair" at bounding box center [564, 313] width 82 height 11
click at [518, 308] on input "Chocolate Eclair mini chocolate eclair with creamy custard filling" at bounding box center [514, 313] width 10 height 10
radio input "true"
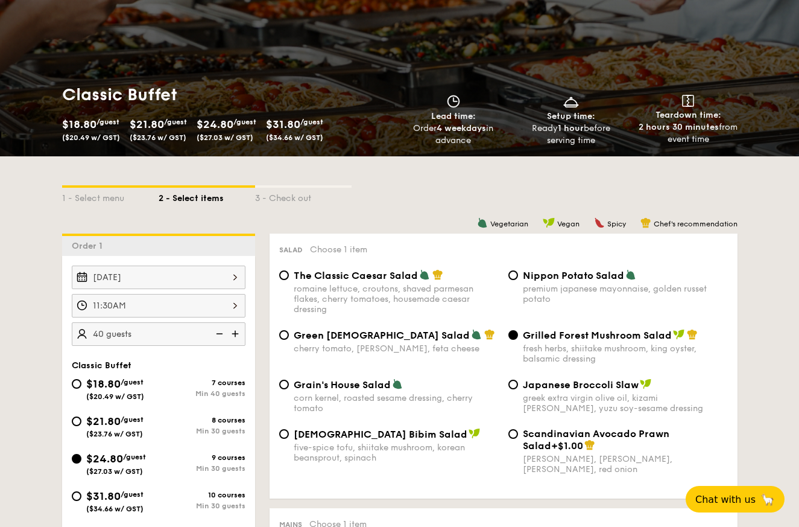
scroll to position [115, 0]
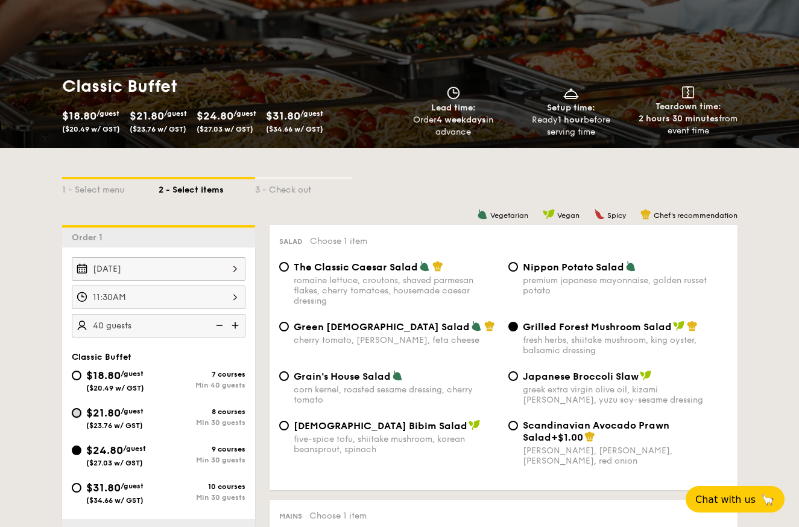
click at [79, 413] on input "$21.80 /guest ($23.76 w/ GST) 8 courses Min 30 guests" at bounding box center [77, 413] width 10 height 10
radio input "true"
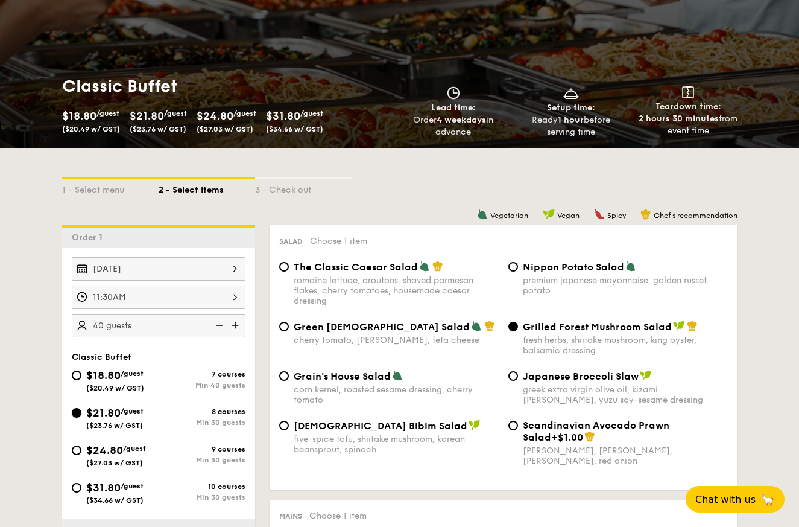
radio input "true"
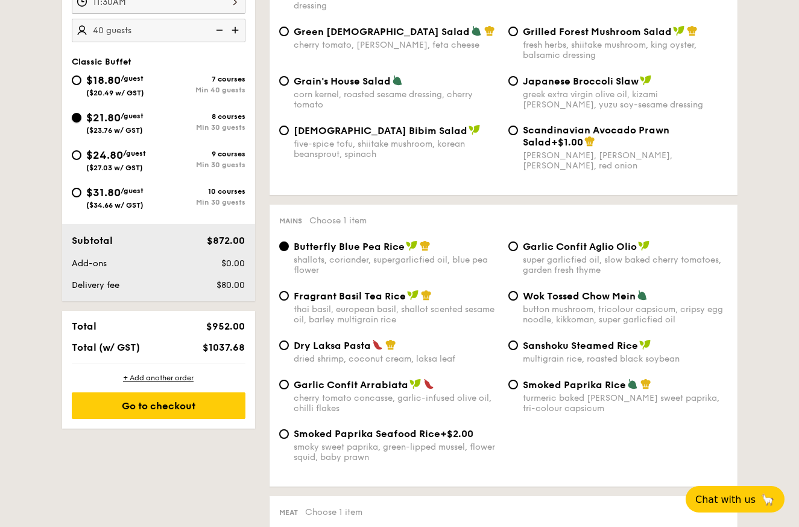
scroll to position [412, 0]
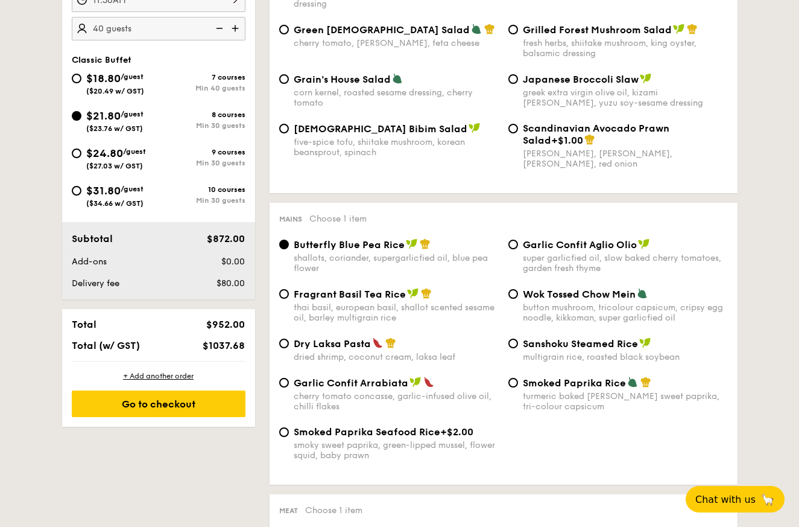
click at [578, 242] on span "Garlic Confit Aglio Olio" at bounding box center [580, 244] width 114 height 11
click at [518, 242] on input "Garlic Confit Aglio Olio super garlicfied oil, slow baked cherry tomatoes, gard…" at bounding box center [514, 245] width 10 height 10
radio input "true"
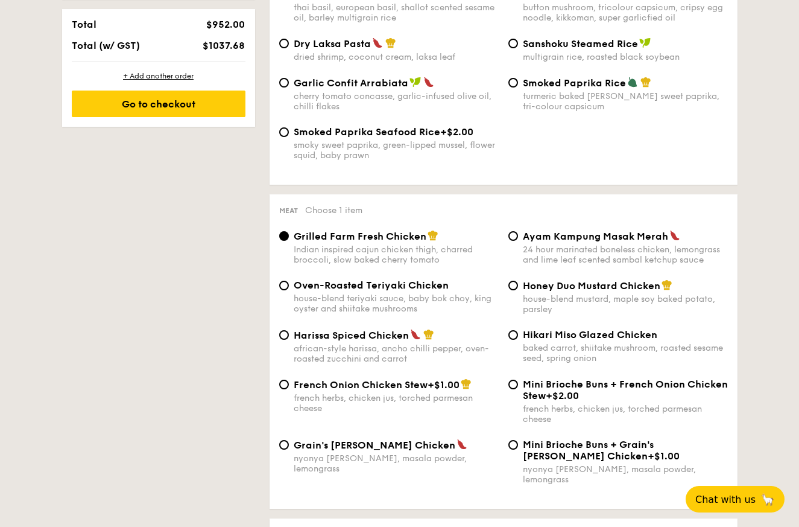
scroll to position [715, 0]
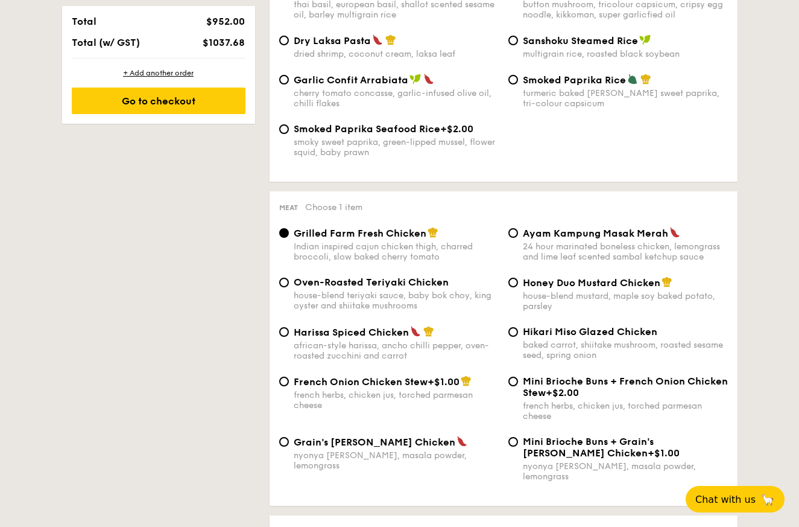
click at [525, 282] on span "Honey Duo Mustard Chicken" at bounding box center [592, 282] width 138 height 11
click at [518, 282] on input "Honey Duo Mustard Chicken house-blend mustard, maple soy baked potato, parsley" at bounding box center [514, 283] width 10 height 10
radio input "true"
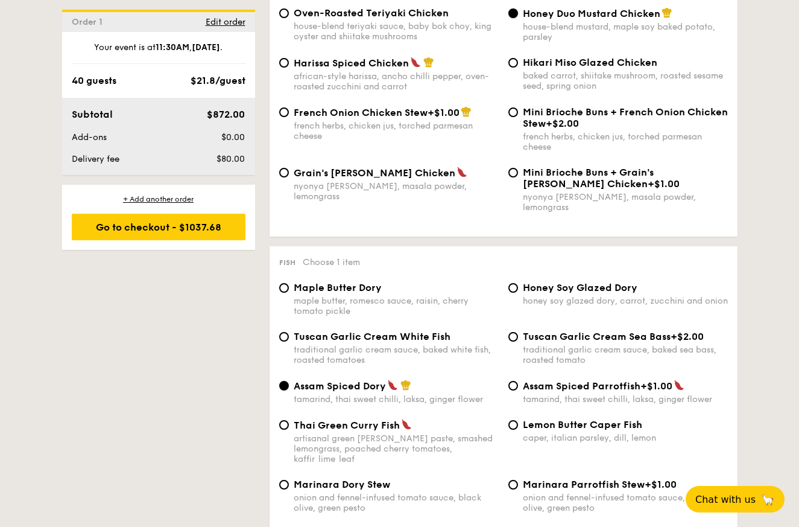
scroll to position [1001, 0]
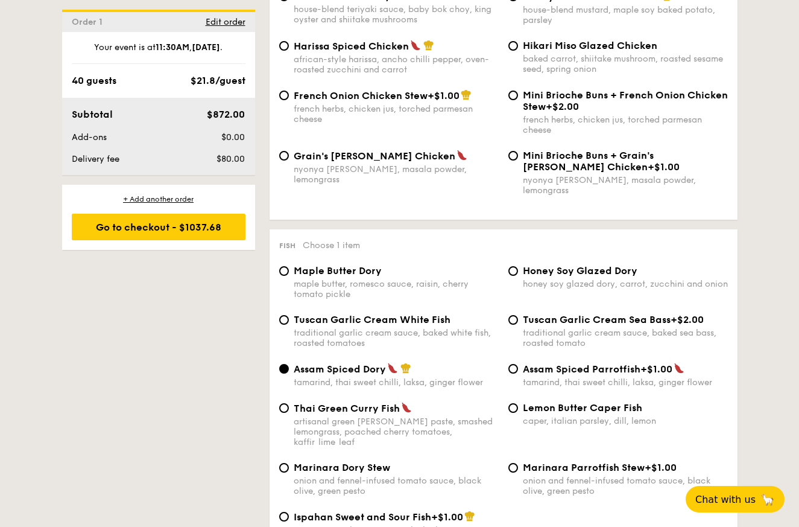
click at [518, 415] on label "Lemon Butter Caper Fish caper, italian parsley, dill, lemon" at bounding box center [619, 420] width 220 height 11
click at [518, 404] on input "Lemon Butter Caper Fish caper, italian parsley, dill, lemon" at bounding box center [514, 408] width 10 height 10
radio input "true"
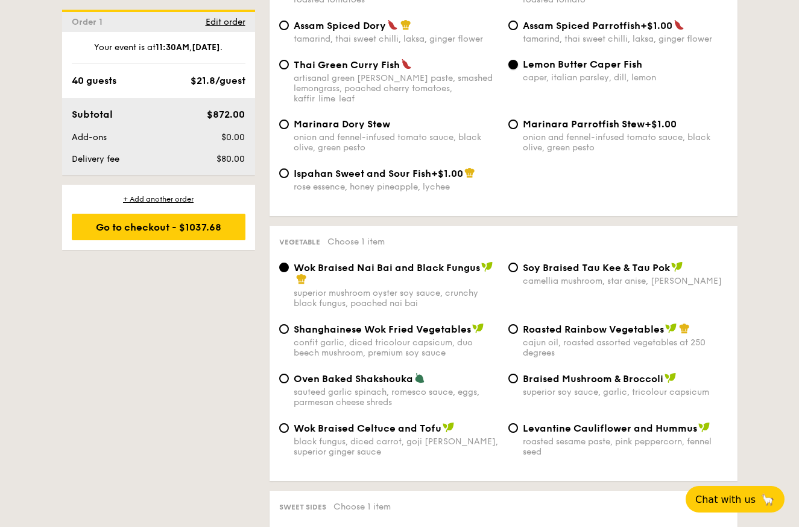
scroll to position [1350, 0]
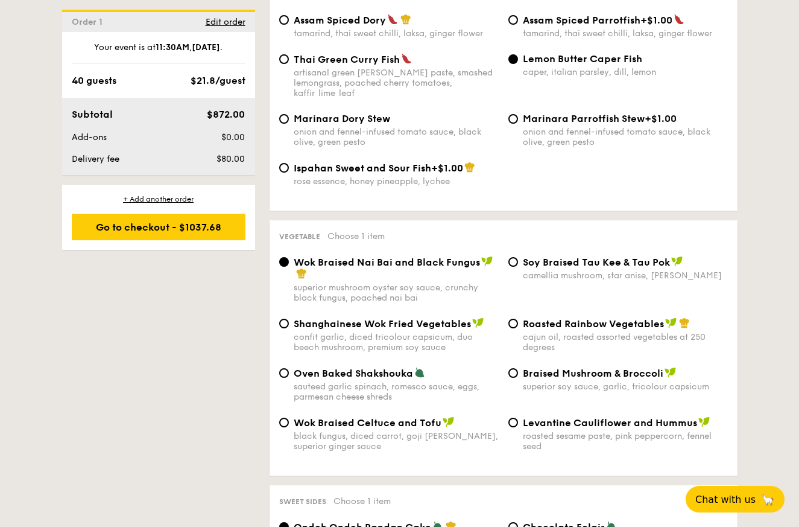
click at [604, 318] on span "Roasted Rainbow Vegetables" at bounding box center [593, 323] width 141 height 11
click at [518, 319] on input "Roasted Rainbow Vegetables cajun oil, roasted assorted vegetables at 250 degrees" at bounding box center [514, 324] width 10 height 10
radio input "true"
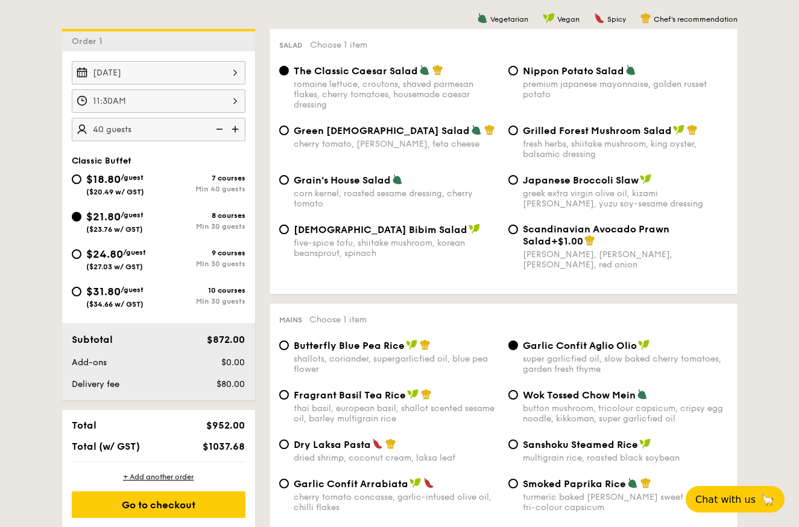
scroll to position [316, 0]
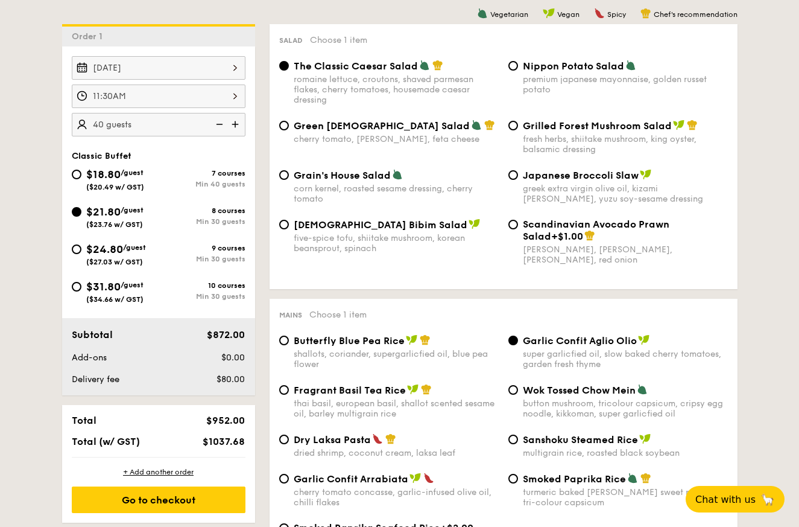
click at [370, 77] on div "romaine lettuce, croutons, shaved parmesan flakes, cherry tomatoes, housemade c…" at bounding box center [396, 89] width 205 height 31
click at [289, 71] on input "The Classic Caesar Salad romaine lettuce, croutons, shaved parmesan flakes, che…" at bounding box center [284, 66] width 10 height 10
click at [546, 347] on div "Garlic Confit Aglio Olio super garlicfied oil, slow baked cherry tomatoes, gard…" at bounding box center [625, 351] width 205 height 35
click at [518, 345] on input "Garlic Confit Aglio Olio super garlicfied oil, slow baked cherry tomatoes, gard…" at bounding box center [514, 340] width 10 height 10
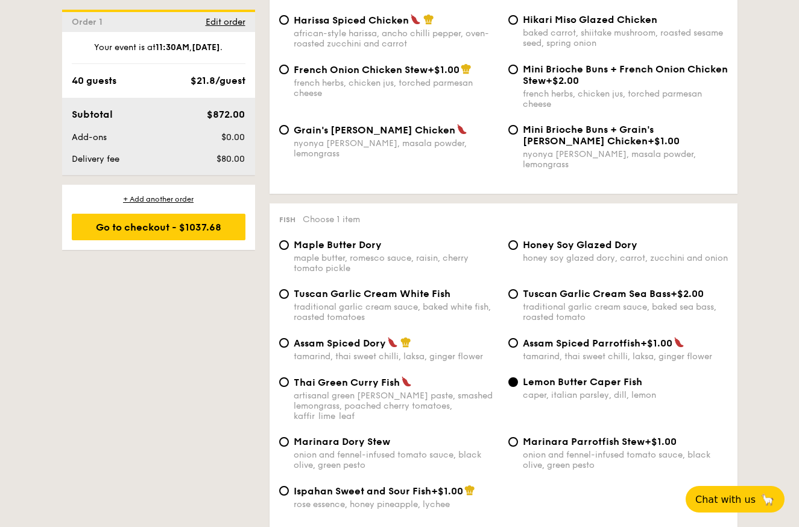
scroll to position [1028, 0]
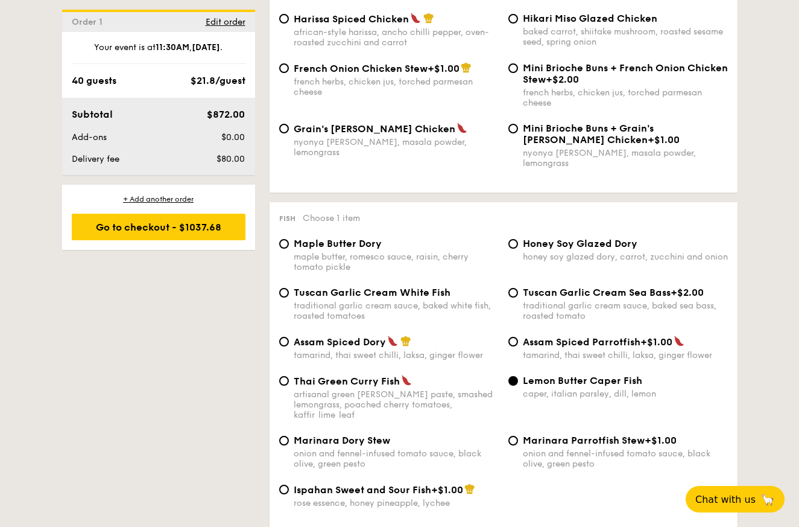
click at [357, 287] on span "Tuscan Garlic Cream White Fish" at bounding box center [372, 292] width 157 height 11
click at [289, 288] on input "Tuscan Garlic Cream White Fish traditional garlic cream sauce, baked white fish…" at bounding box center [284, 293] width 10 height 10
radio input "true"
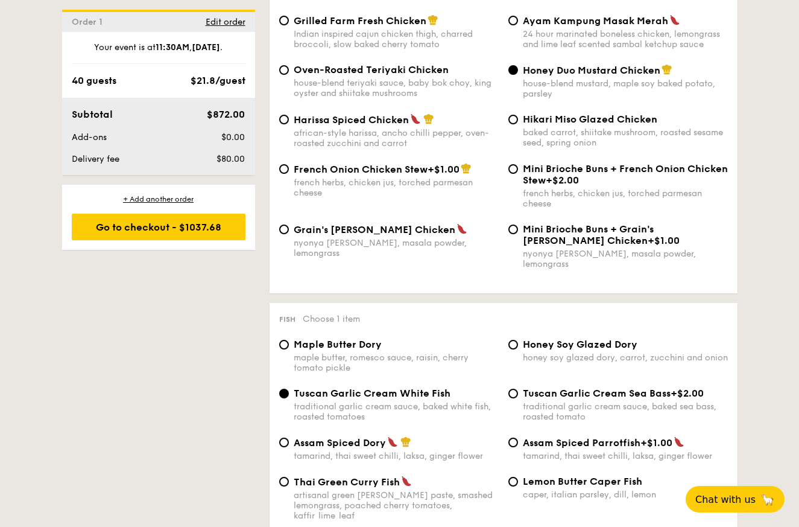
scroll to position [933, 0]
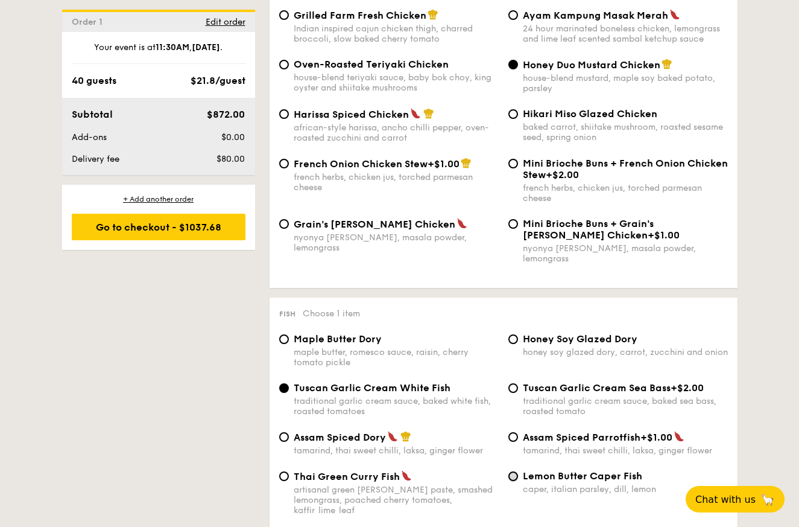
click at [516, 471] on input "Lemon Butter Caper Fish caper, italian parsley, dill, lemon" at bounding box center [514, 476] width 10 height 10
radio input "true"
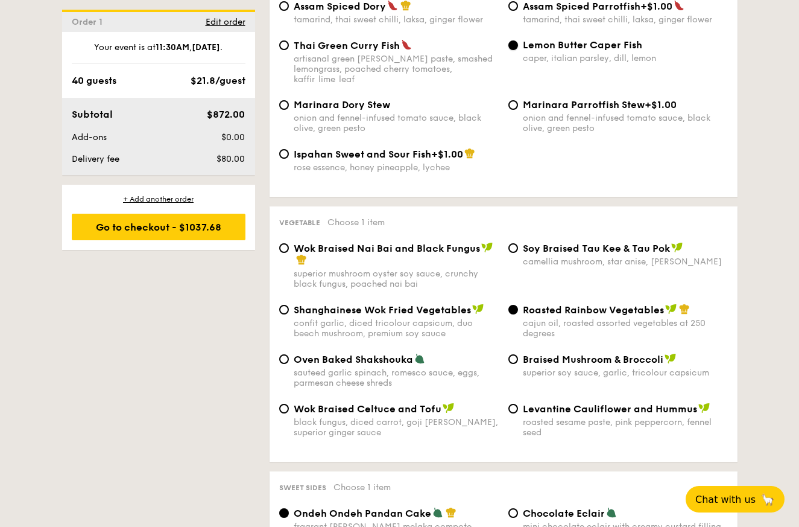
scroll to position [1368, 0]
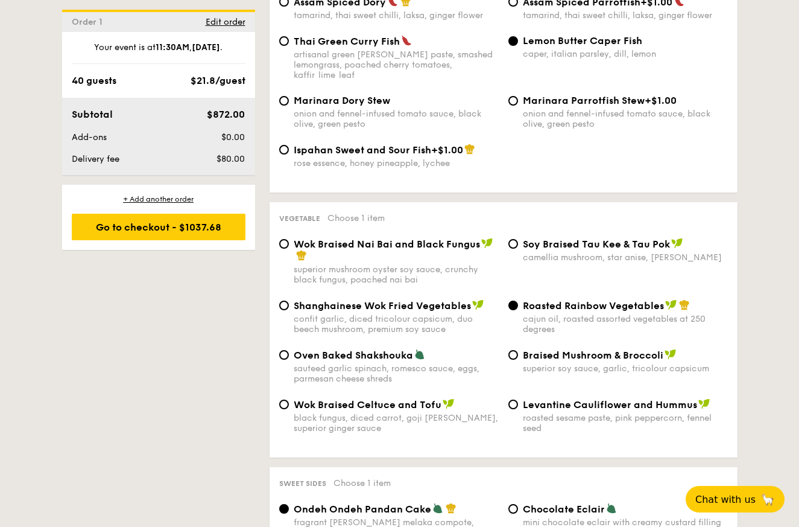
click at [367, 349] on span "Oven Baked Shakshouka" at bounding box center [353, 354] width 119 height 11
click at [289, 350] on input "Oven Baked Shakshouka sauteed garlic spinach, romesco sauce, eggs, parmesan che…" at bounding box center [284, 355] width 10 height 10
radio input "true"
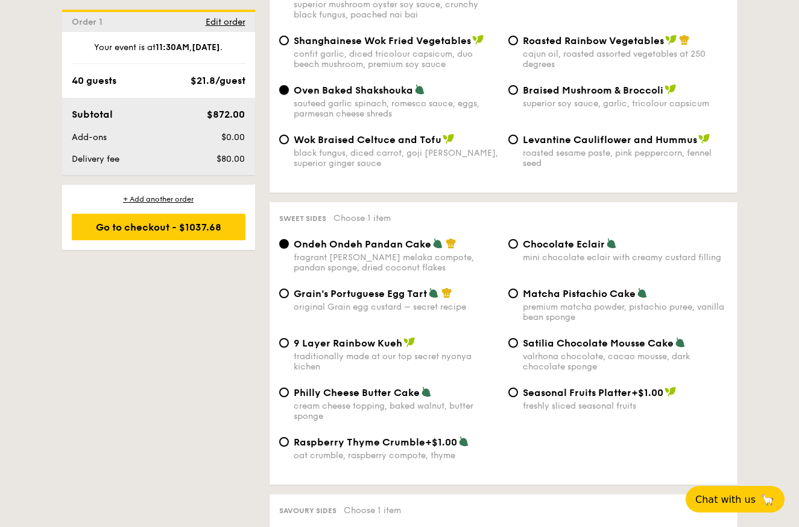
scroll to position [1635, 0]
